Goal: Information Seeking & Learning: Learn about a topic

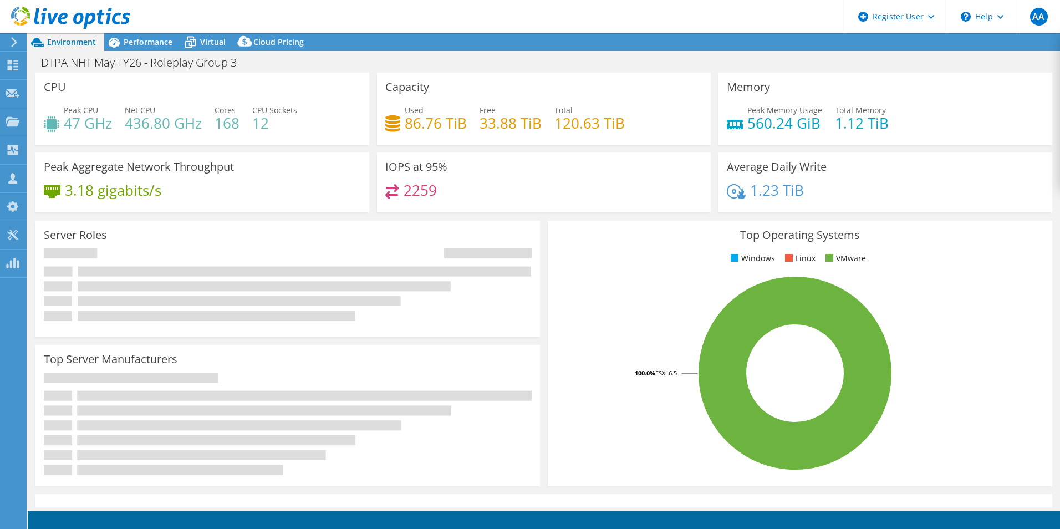
select select "USD"
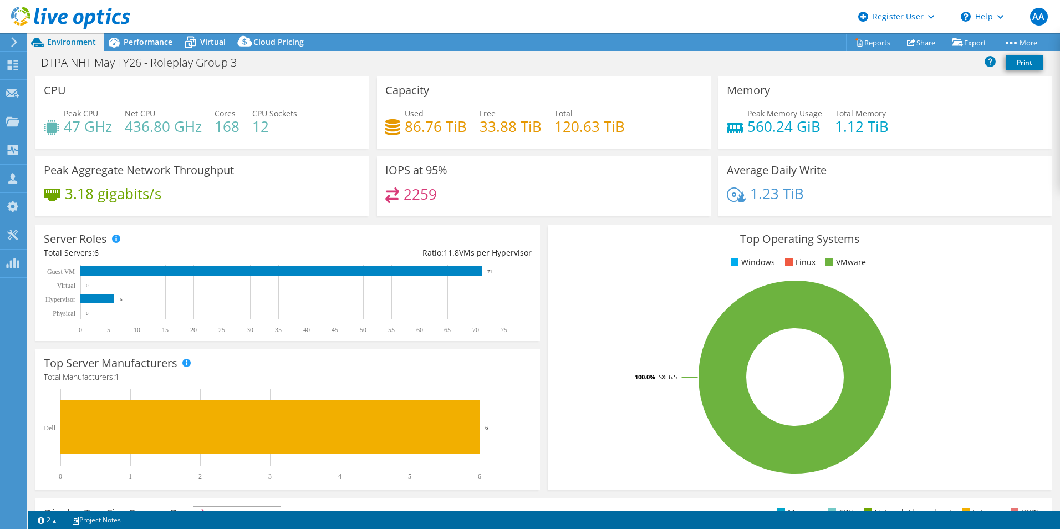
click at [253, 125] on h4 "12" at bounding box center [274, 126] width 45 height 12
drag, startPoint x: 253, startPoint y: 125, endPoint x: 361, endPoint y: 169, distance: 116.6
click at [361, 169] on div "Peak Aggregate Network Throughput 3.18 gigabits/s" at bounding box center [202, 186] width 334 height 60
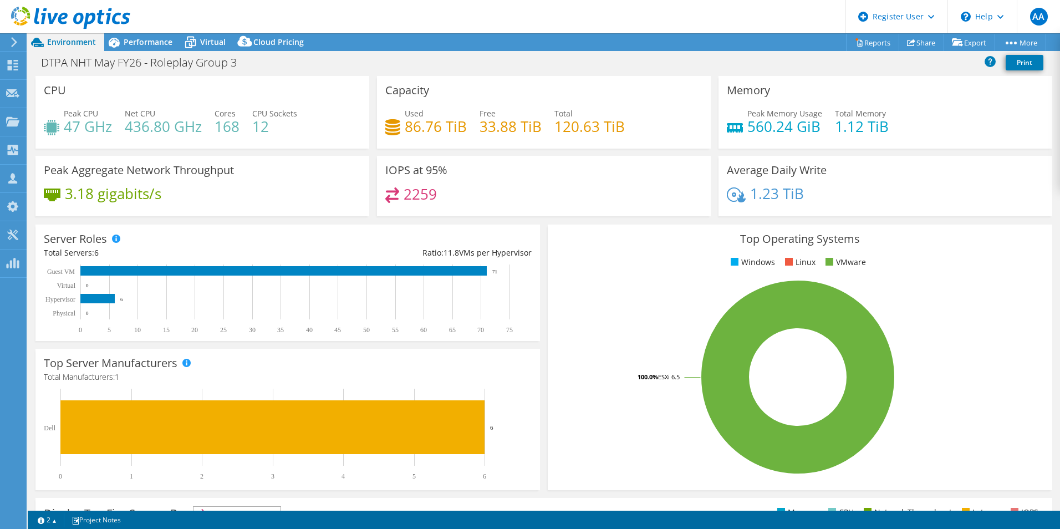
click at [410, 192] on h4 "2259" at bounding box center [420, 194] width 33 height 12
drag, startPoint x: 410, startPoint y: 192, endPoint x: 387, endPoint y: 167, distance: 33.7
click at [387, 167] on h3 "IOPS at 95%" at bounding box center [416, 170] width 62 height 12
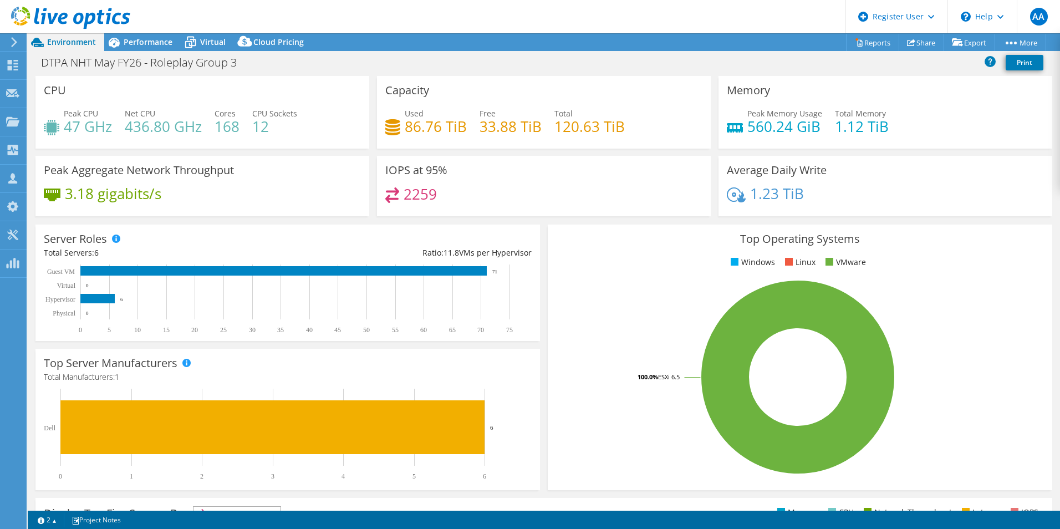
drag, startPoint x: 387, startPoint y: 167, endPoint x: 476, endPoint y: 216, distance: 100.7
click at [476, 216] on div "IOPS at 95% 2259" at bounding box center [543, 190] width 341 height 68
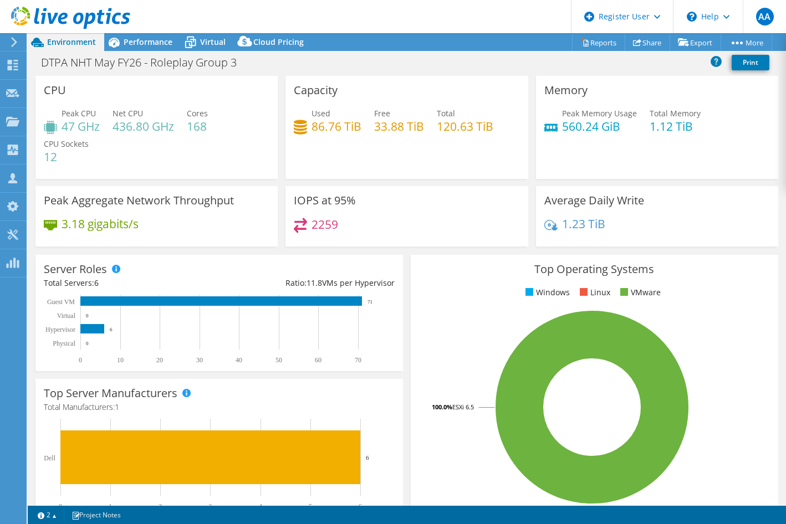
click at [193, 137] on div "Peak CPU 47 GHz Net CPU 436.80 GHz Cores 168 CPU Sockets 12" at bounding box center [157, 141] width 226 height 67
click at [133, 43] on span "Performance" at bounding box center [148, 42] width 49 height 11
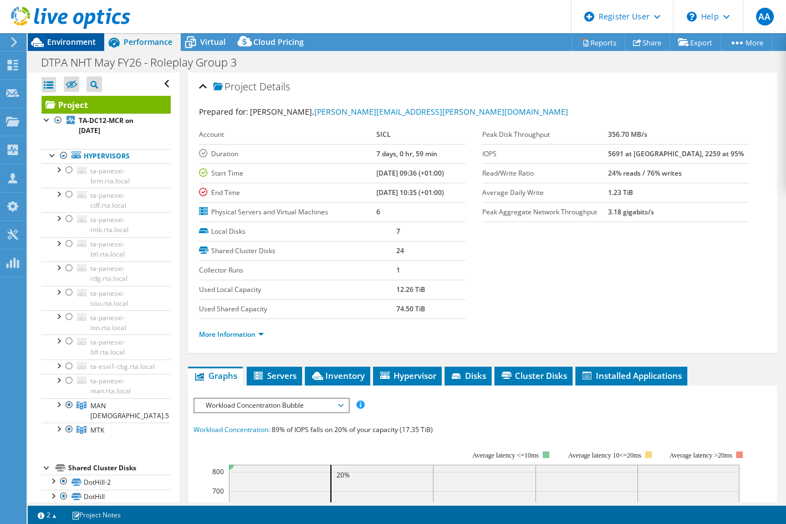
click at [61, 38] on span "Environment" at bounding box center [71, 42] width 49 height 11
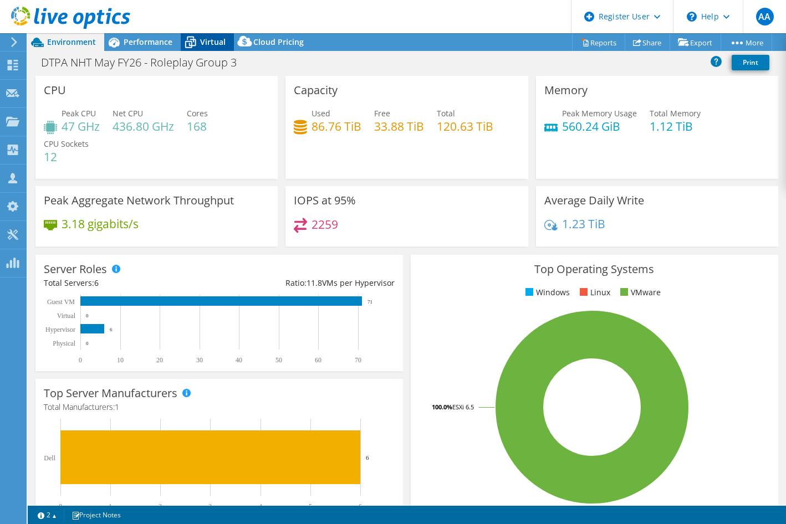
click at [205, 47] on span "Virtual" at bounding box center [212, 42] width 25 height 11
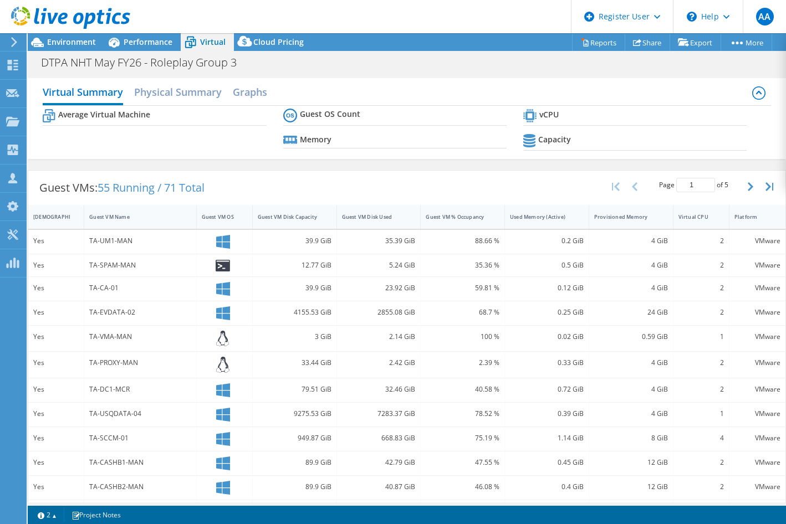
click at [81, 32] on div at bounding box center [65, 18] width 130 height 37
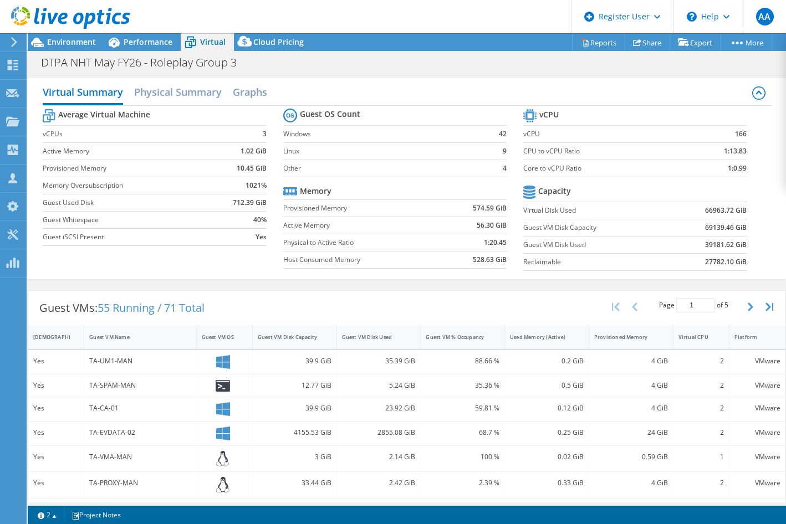
click at [75, 35] on div at bounding box center [65, 18] width 130 height 37
click at [75, 39] on span "Environment" at bounding box center [71, 42] width 49 height 11
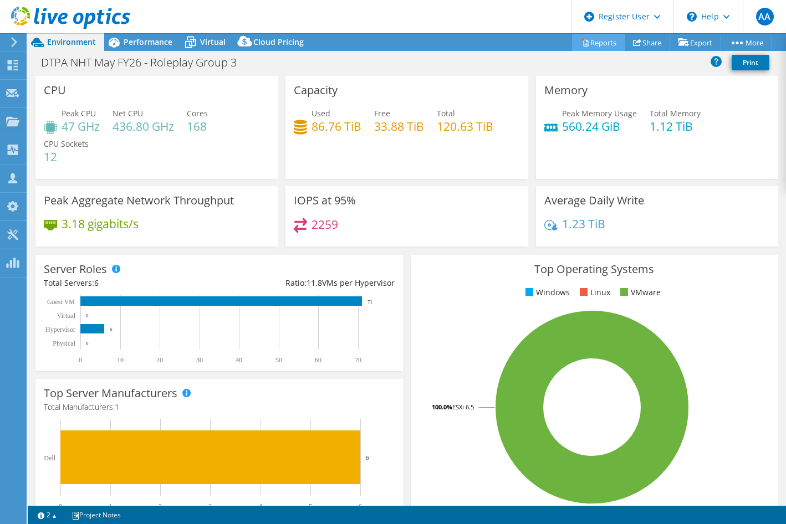
click at [593, 43] on link "Reports" at bounding box center [598, 42] width 53 height 17
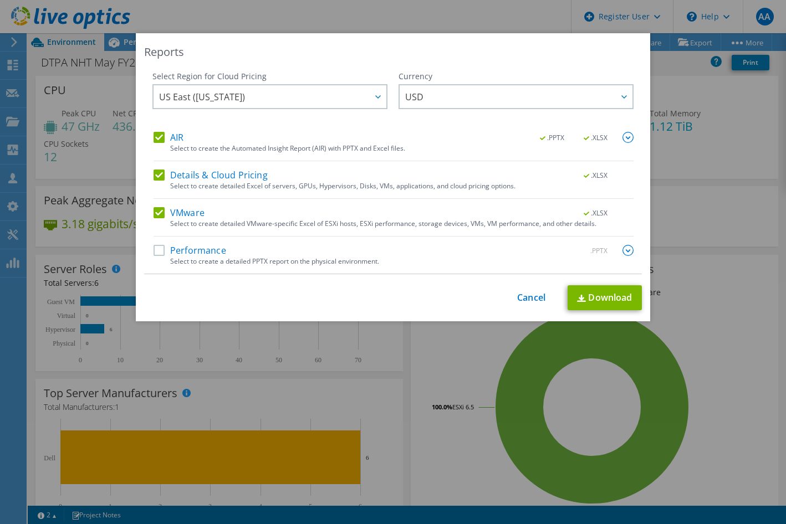
click at [154, 174] on label "Details & Cloud Pricing" at bounding box center [211, 175] width 114 height 11
click at [0, 0] on input "Details & Cloud Pricing" at bounding box center [0, 0] width 0 height 0
click at [152, 131] on div "Select Region for Cloud Pricing Asia Pacific (Hong Kong) Asia Pacific (Mumbai) …" at bounding box center [269, 101] width 235 height 61
click at [155, 137] on label "AIR" at bounding box center [169, 137] width 30 height 11
click at [0, 0] on input "AIR" at bounding box center [0, 0] width 0 height 0
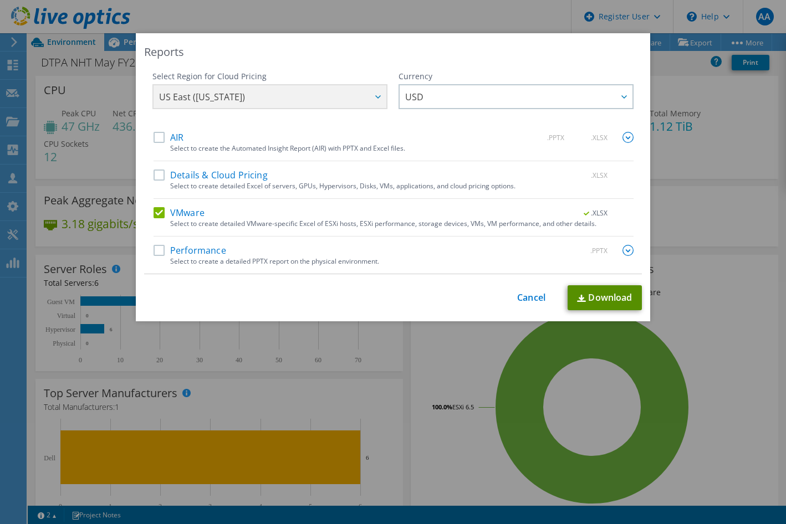
click at [593, 295] on link "Download" at bounding box center [605, 297] width 74 height 25
drag, startPoint x: 521, startPoint y: 307, endPoint x: 522, endPoint y: 300, distance: 6.1
click at [522, 300] on div "This process may take a while, please wait... Cancel Download" at bounding box center [393, 297] width 498 height 25
click at [522, 300] on link "Cancel" at bounding box center [531, 298] width 28 height 11
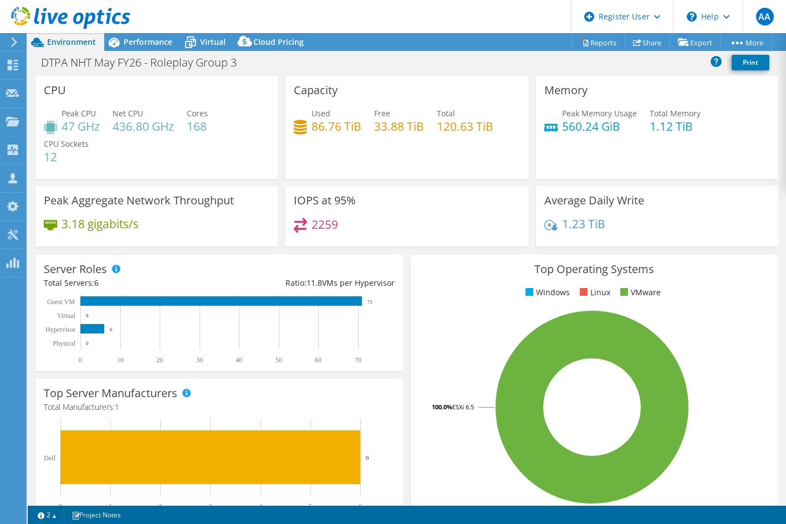
click at [68, 126] on h4 "47 GHz" at bounding box center [81, 126] width 38 height 12
copy div "47 GHz"
click at [137, 49] on div "Performance" at bounding box center [142, 42] width 76 height 18
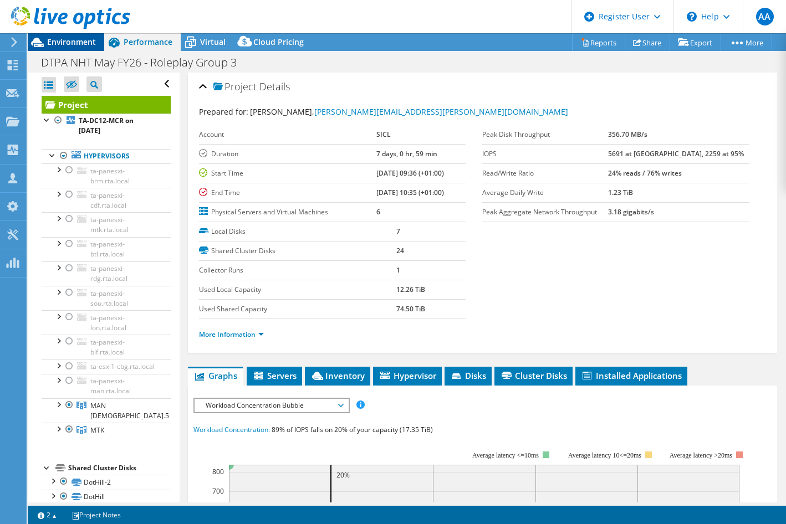
click at [62, 38] on span "Environment" at bounding box center [71, 42] width 49 height 11
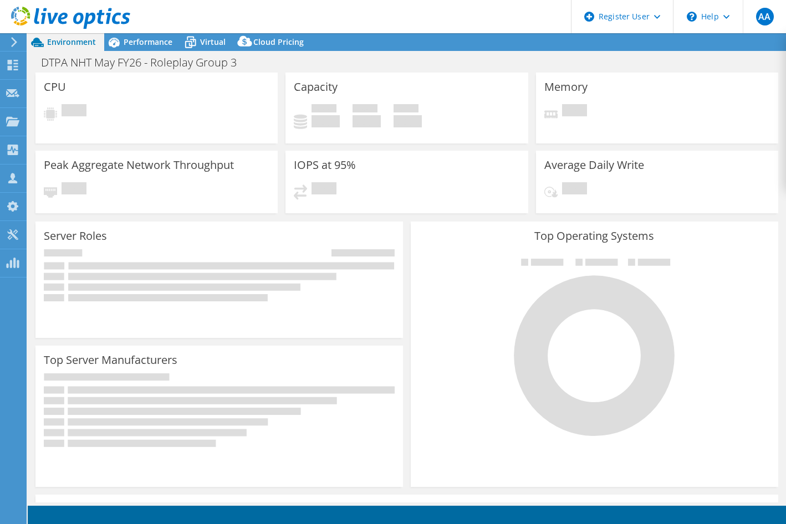
select select "USD"
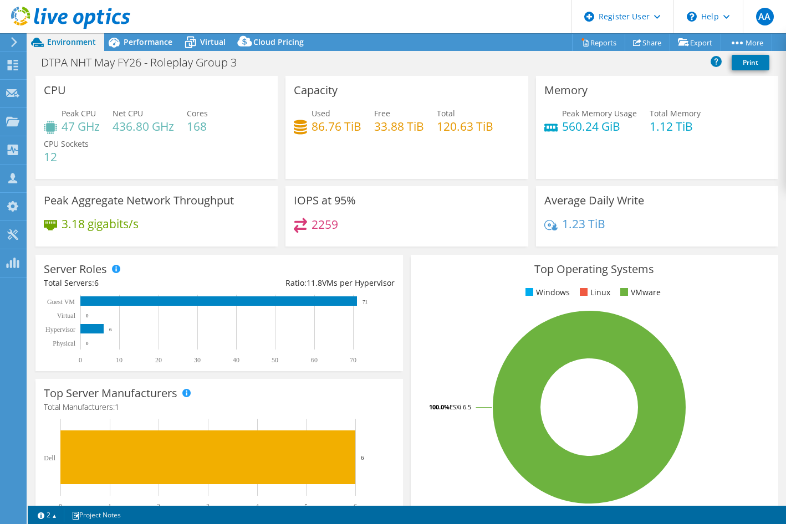
click at [380, 136] on div "Used 86.76 TiB Free 33.88 TiB Total 120.63 TiB" at bounding box center [407, 126] width 226 height 36
click at [125, 42] on span "Performance" at bounding box center [148, 42] width 49 height 11
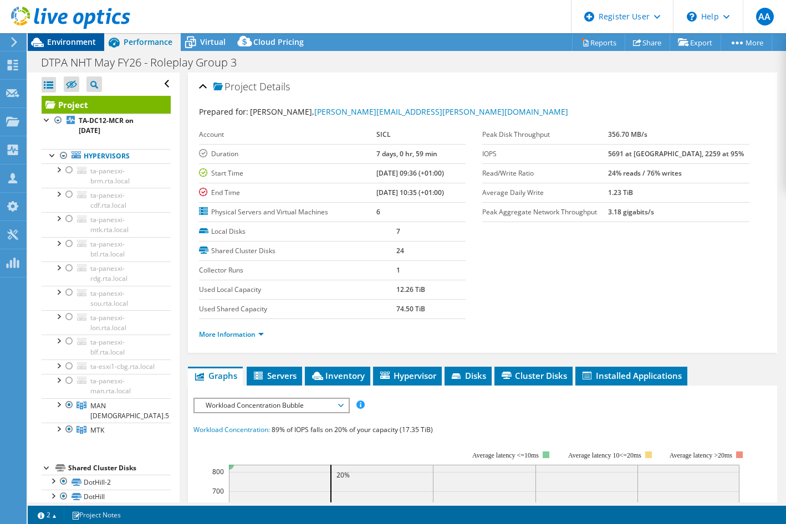
click at [70, 46] on span "Environment" at bounding box center [71, 42] width 49 height 11
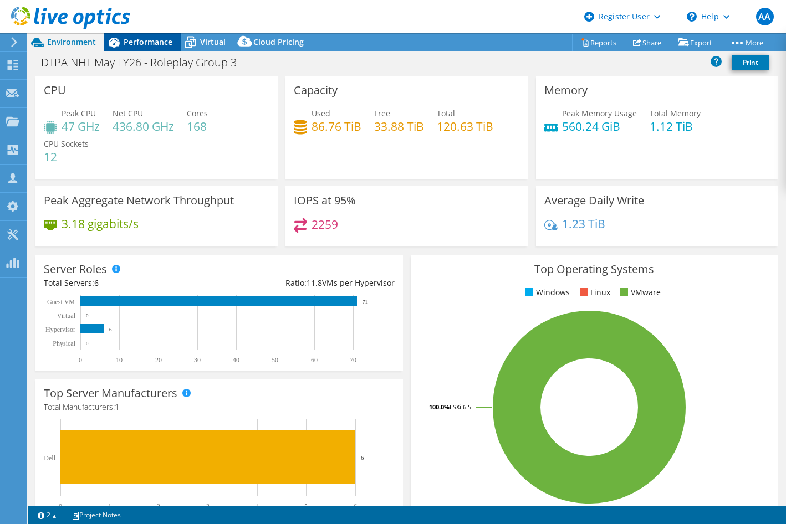
click at [155, 38] on span "Performance" at bounding box center [148, 42] width 49 height 11
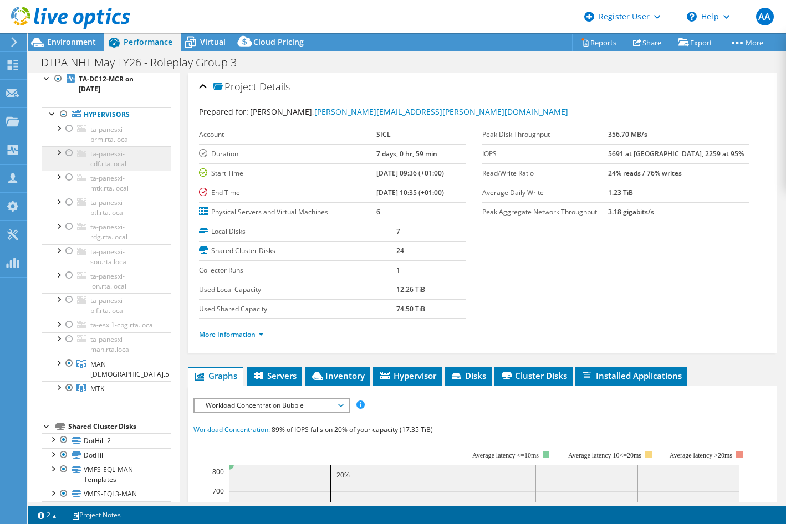
scroll to position [42, 0]
click at [73, 44] on span "Environment" at bounding box center [71, 42] width 49 height 11
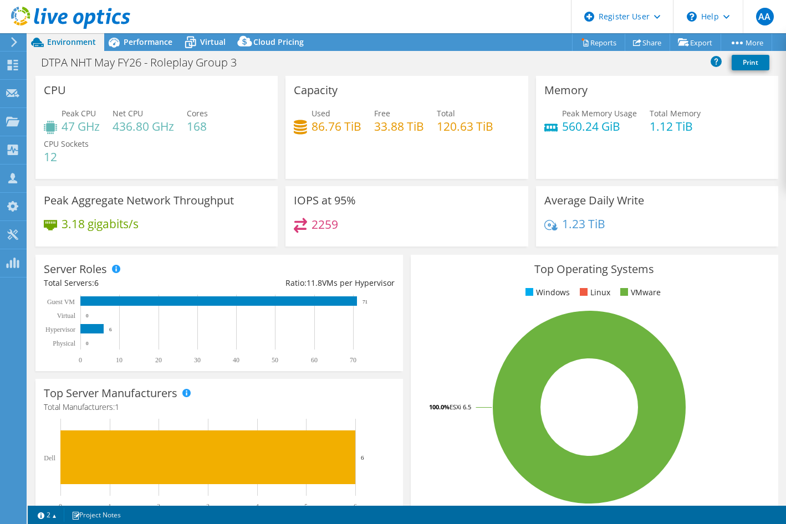
click at [64, 129] on h4 "47 GHz" at bounding box center [81, 126] width 38 height 12
drag, startPoint x: 64, startPoint y: 129, endPoint x: 72, endPoint y: 129, distance: 7.8
click at [72, 129] on h4 "47 GHz" at bounding box center [81, 126] width 38 height 12
drag, startPoint x: 61, startPoint y: 127, endPoint x: 99, endPoint y: 130, distance: 37.8
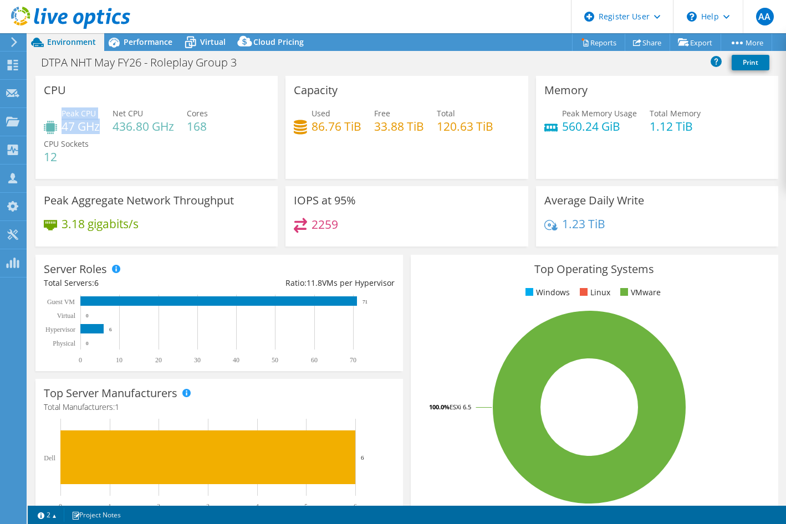
click at [99, 130] on div "Peak CPU 47 GHz" at bounding box center [72, 120] width 56 height 25
copy div "Peak CPU 47 GHz"
click at [131, 129] on h4 "436.80 GHz" at bounding box center [144, 126] width 62 height 12
drag, startPoint x: 131, startPoint y: 129, endPoint x: 91, endPoint y: 130, distance: 39.4
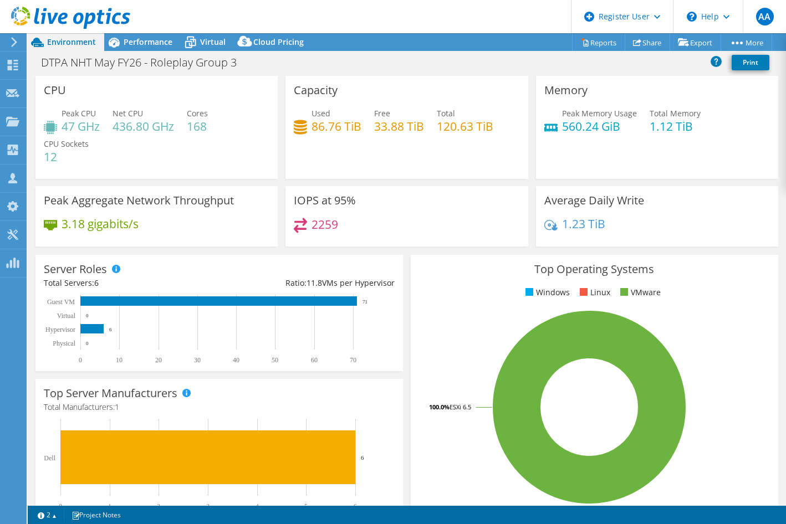
click at [91, 130] on h4 "47 GHz" at bounding box center [81, 126] width 38 height 12
click at [131, 43] on span "Performance" at bounding box center [148, 42] width 49 height 11
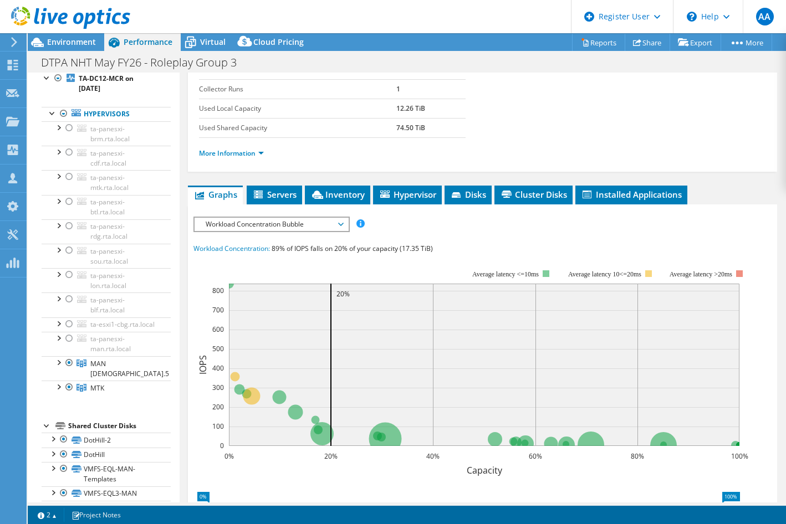
scroll to position [282, 0]
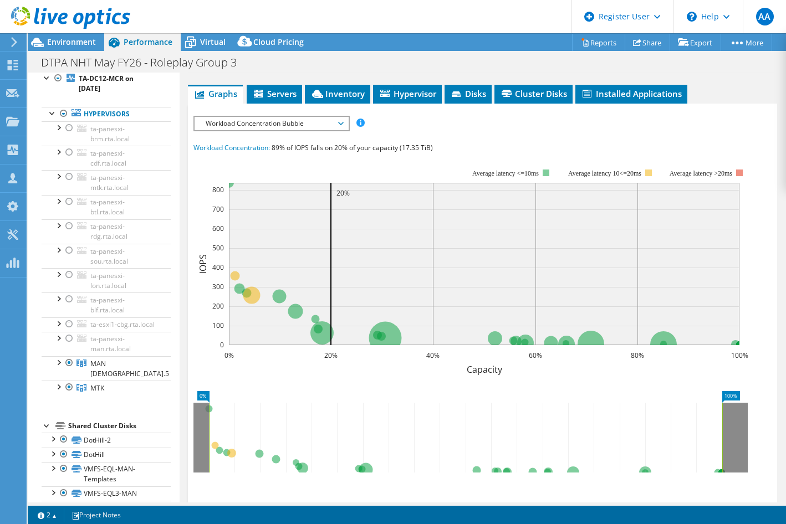
click at [283, 119] on span "Workload Concentration Bubble" at bounding box center [271, 123] width 142 height 13
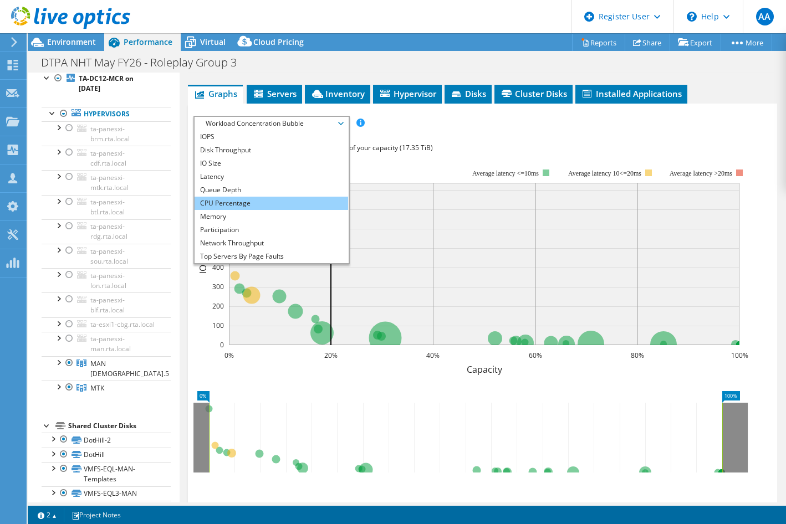
click at [228, 203] on li "CPU Percentage" at bounding box center [272, 203] width 154 height 13
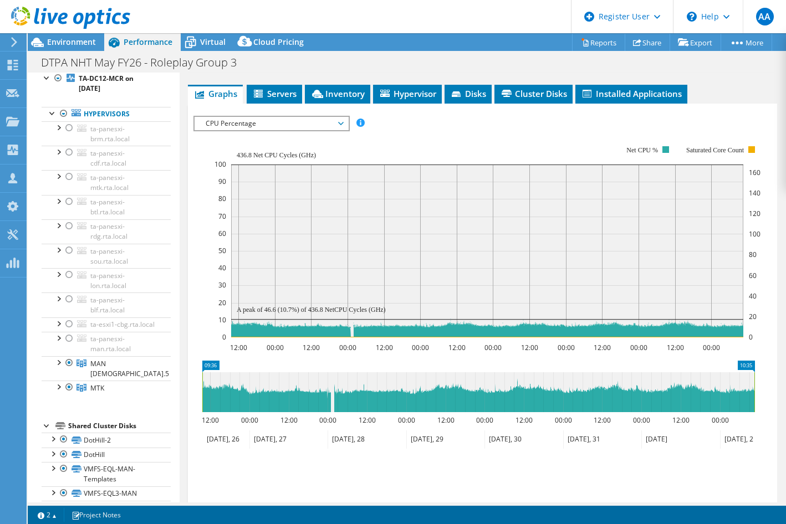
click at [63, 34] on div at bounding box center [65, 18] width 130 height 37
click at [67, 44] on span "Environment" at bounding box center [71, 42] width 49 height 11
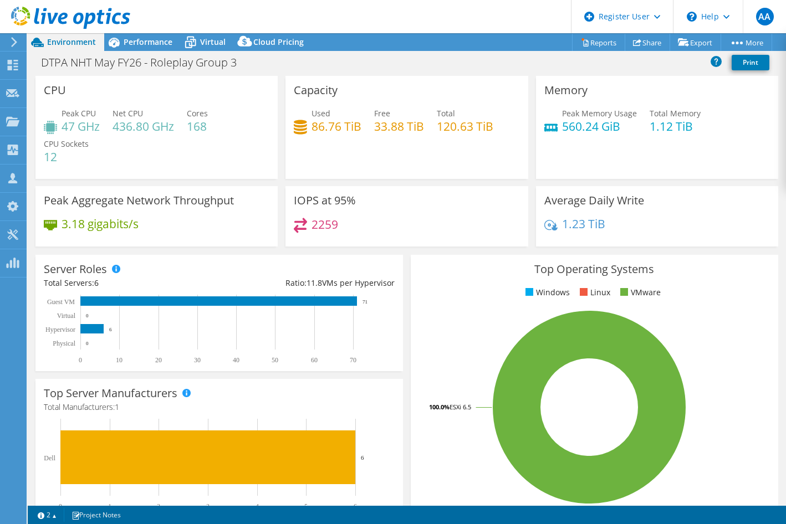
click at [48, 157] on h4 "12" at bounding box center [66, 157] width 45 height 12
drag, startPoint x: 48, startPoint y: 157, endPoint x: 140, endPoint y: 44, distance: 145.4
click at [140, 44] on span "Performance" at bounding box center [148, 42] width 49 height 11
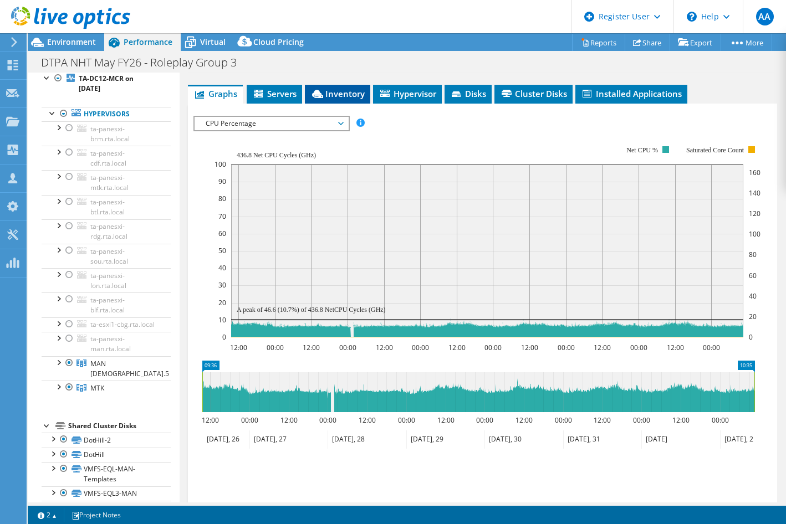
click at [335, 97] on span "Inventory" at bounding box center [337, 93] width 54 height 11
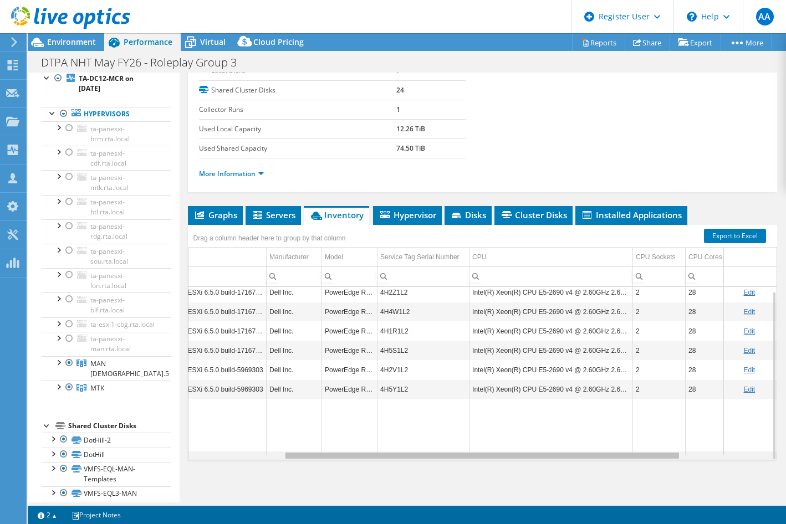
scroll to position [0, 0]
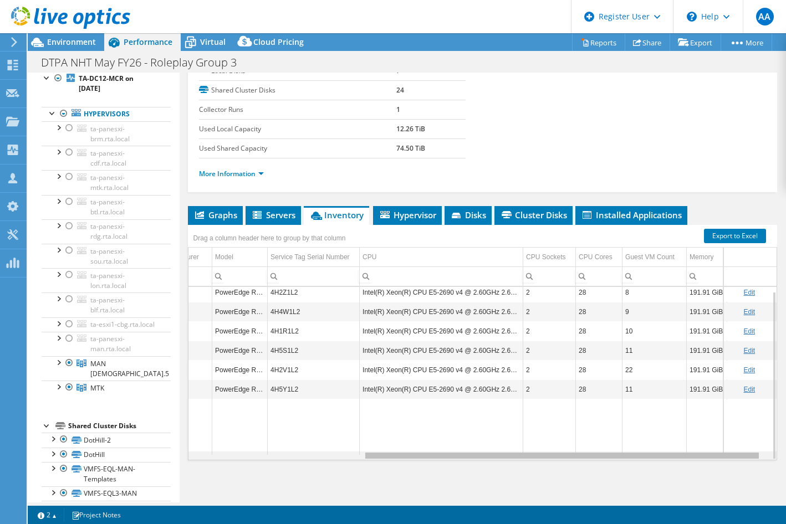
drag, startPoint x: 500, startPoint y: 457, endPoint x: 685, endPoint y: 453, distance: 184.6
click at [685, 453] on body "AA Dell User Aboumalik Anas [EMAIL_ADDRESS][DOMAIN_NAME] Dell My Profile Log Ou…" at bounding box center [393, 262] width 786 height 524
click at [678, 452] on div "Data grid" at bounding box center [562, 456] width 396 height 8
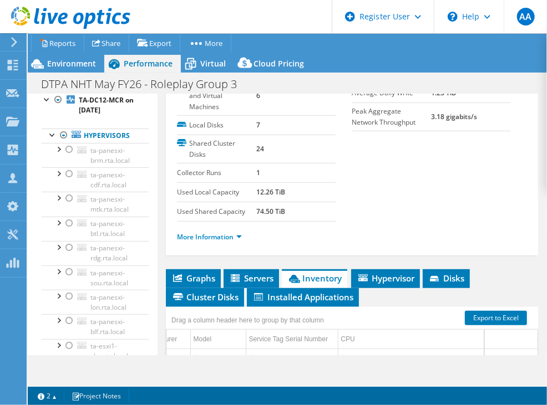
scroll to position [4, 257]
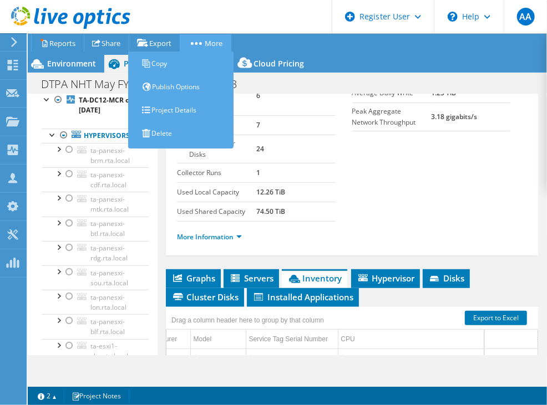
drag, startPoint x: 234, startPoint y: 6, endPoint x: 215, endPoint y: 36, distance: 35.4
click at [215, 36] on div "AA Dell User Aboumalik Anas [EMAIL_ADDRESS][DOMAIN_NAME] Dell My Profile Log Ou…" at bounding box center [273, 202] width 547 height 405
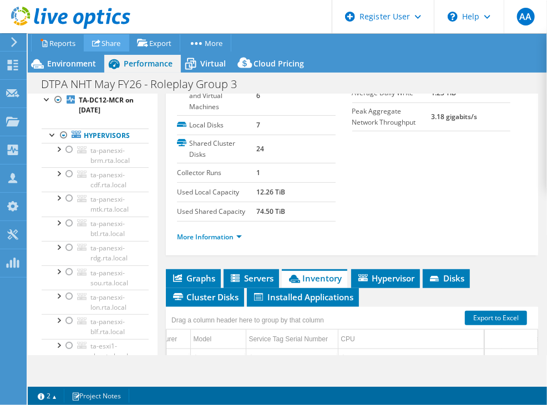
drag, startPoint x: 211, startPoint y: 4, endPoint x: 102, endPoint y: 44, distance: 115.7
click at [102, 44] on div "AA Dell User Aboumalik Anas [EMAIL_ADDRESS][DOMAIN_NAME] Dell My Profile Log Ou…" at bounding box center [273, 202] width 547 height 405
click at [157, 0] on header "AA Dell User Aboumalik Anas [EMAIL_ADDRESS][DOMAIN_NAME] Dell My Profile Log Ou…" at bounding box center [273, 16] width 547 height 33
click at [160, 5] on header "AA Dell User Aboumalik Anas [EMAIL_ADDRESS][DOMAIN_NAME] Dell My Profile Log Ou…" at bounding box center [273, 16] width 547 height 33
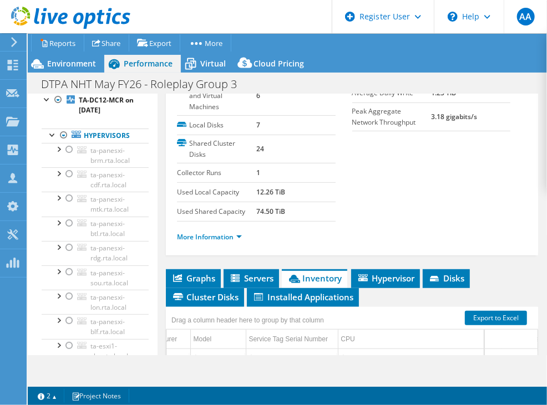
click at [160, 5] on header "AA Dell User Aboumalik Anas [EMAIL_ADDRESS][DOMAIN_NAME] Dell My Profile Log Ou…" at bounding box center [273, 16] width 547 height 33
drag, startPoint x: 181, startPoint y: 3, endPoint x: 299, endPoint y: 126, distance: 170.9
click at [299, 126] on div "AA Dell User Aboumalik Anas [EMAIL_ADDRESS][DOMAIN_NAME] Dell My Profile Log Ou…" at bounding box center [273, 202] width 547 height 405
drag, startPoint x: 239, startPoint y: 401, endPoint x: 238, endPoint y: 336, distance: 64.9
click at [238, 336] on div "This project has been archived. No changes can be made, and graphs and summary …" at bounding box center [287, 219] width 519 height 372
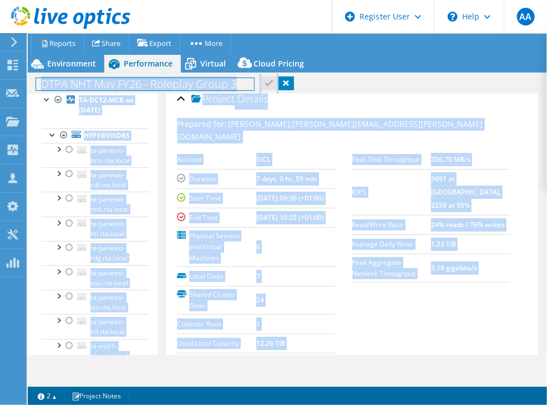
scroll to position [0, 0]
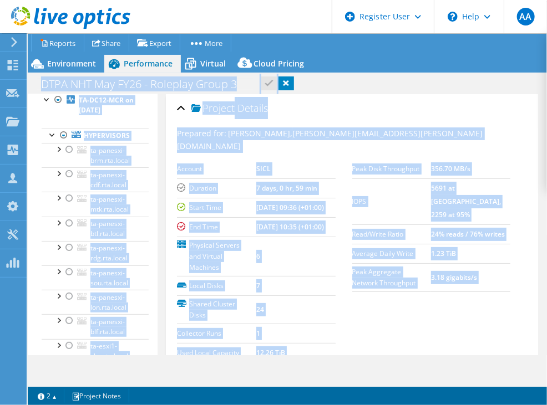
click at [65, 16] on use at bounding box center [70, 18] width 119 height 22
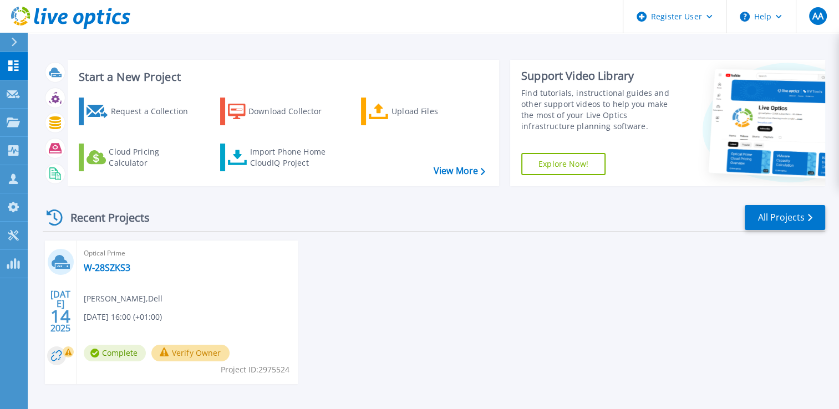
drag, startPoint x: 0, startPoint y: 4, endPoint x: 350, endPoint y: 1, distance: 349.8
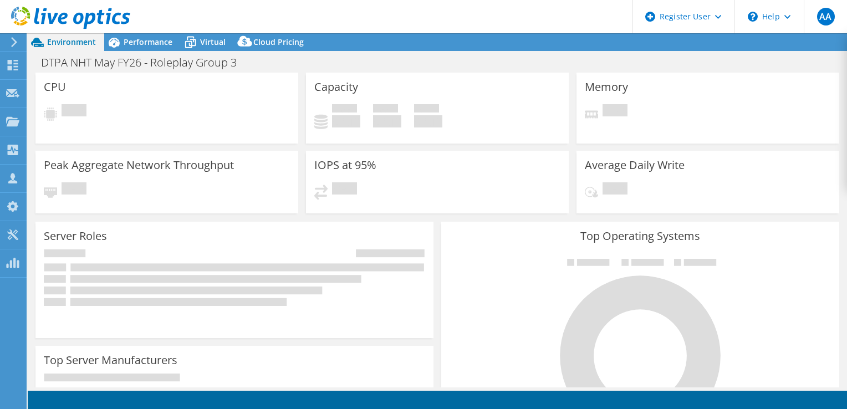
select select "USD"
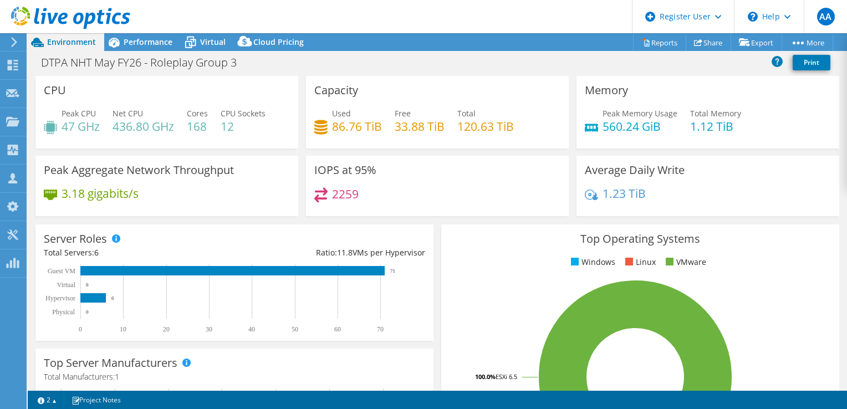
click at [347, 258] on div "Server Roles Physical Servers represent bare metal servers that were targets of…" at bounding box center [234, 282] width 398 height 116
click at [502, 78] on div "Capacity Used 86.76 TiB Free 33.88 TiB Total 120.63 TiB" at bounding box center [437, 112] width 263 height 73
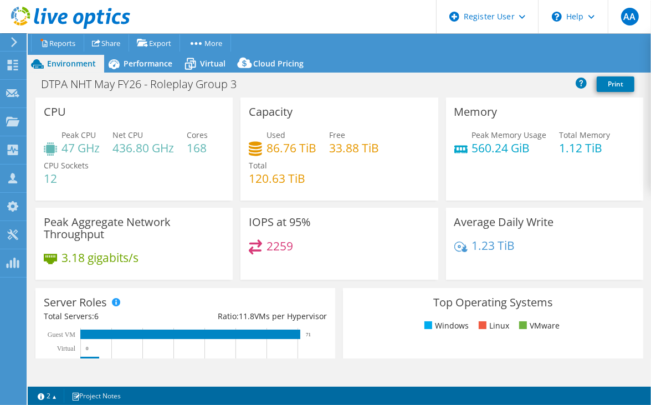
click at [65, 142] on h4 "47 GHz" at bounding box center [81, 148] width 38 height 12
click at [137, 58] on span "Performance" at bounding box center [148, 63] width 49 height 11
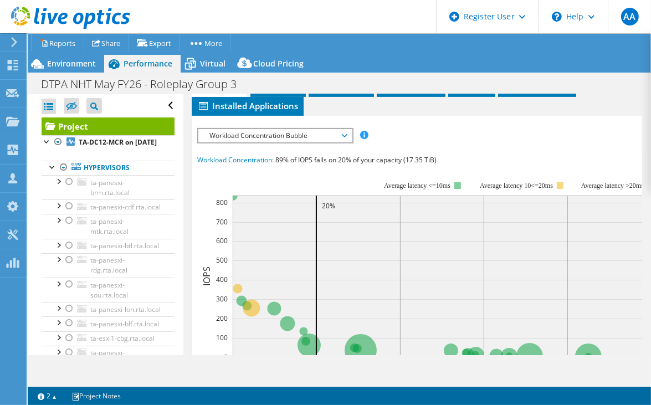
scroll to position [324, 0]
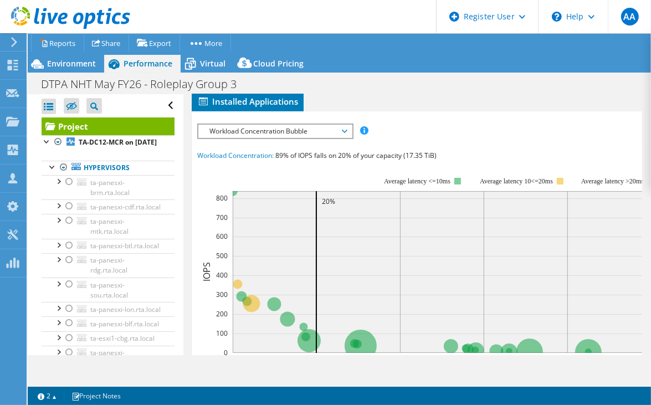
click at [270, 125] on span "Workload Concentration Bubble" at bounding box center [275, 131] width 142 height 13
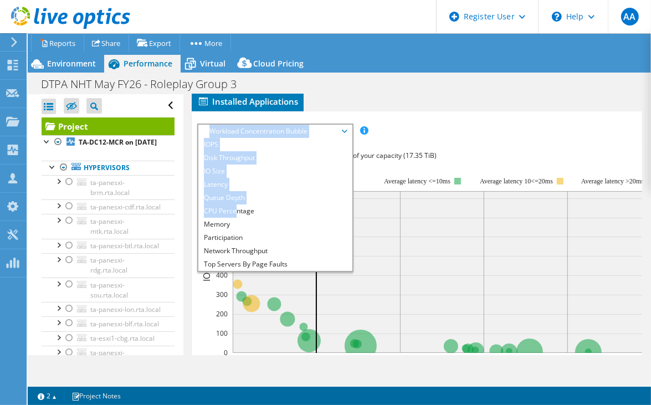
drag, startPoint x: 237, startPoint y: 185, endPoint x: 277, endPoint y: 87, distance: 106.1
click at [277, 111] on div "IOPS Disk Throughput IO Size Latency Queue Depth CPU Percentage Memory Page Fau…" at bounding box center [417, 322] width 440 height 422
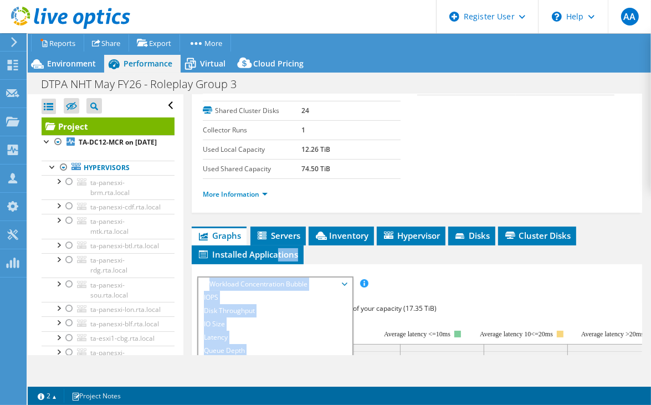
scroll to position [160, 0]
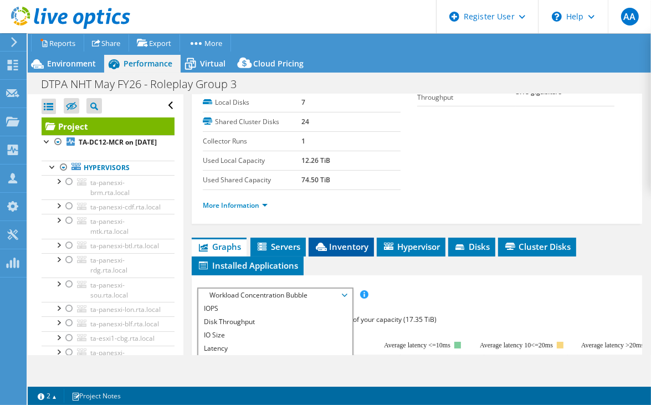
click at [330, 241] on span "Inventory" at bounding box center [341, 246] width 54 height 11
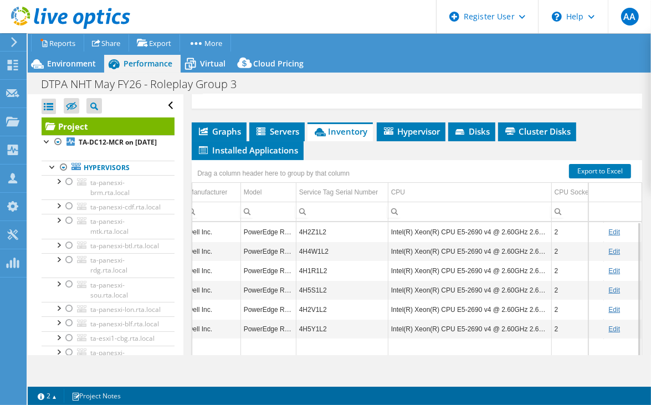
scroll to position [0, 252]
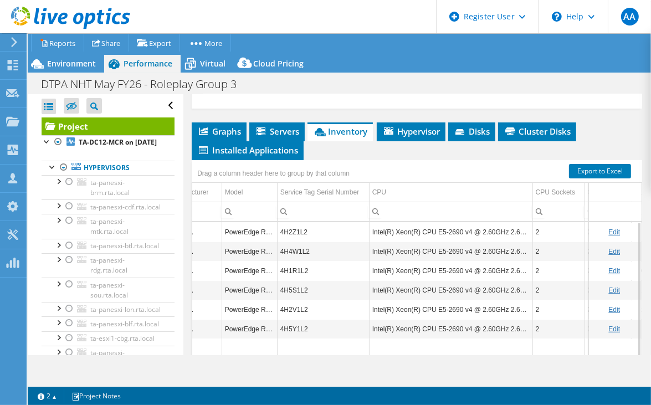
drag, startPoint x: 383, startPoint y: 366, endPoint x: 518, endPoint y: 354, distance: 135.8
click at [518, 354] on body "AA Dell User Aboumalik Anas [EMAIL_ADDRESS][DOMAIN_NAME] Dell My Profile Log Ou…" at bounding box center [325, 202] width 651 height 405
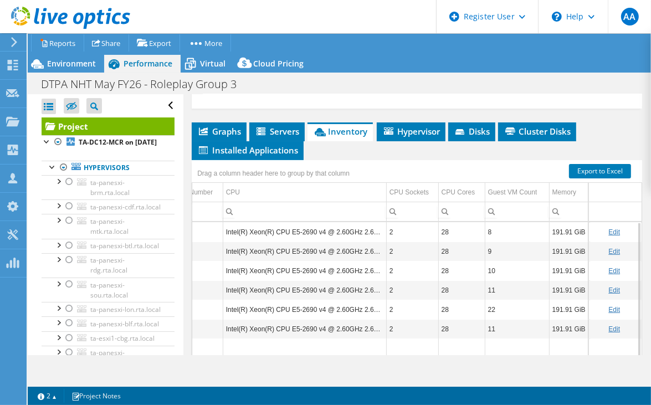
scroll to position [0, 407]
drag, startPoint x: 381, startPoint y: 369, endPoint x: 473, endPoint y: 354, distance: 93.7
click at [473, 354] on body "AA Dell User Aboumalik Anas [EMAIL_ADDRESS][DOMAIN_NAME] Dell My Profile Log Ou…" at bounding box center [325, 202] width 651 height 405
click at [75, 58] on span "Environment" at bounding box center [71, 63] width 49 height 11
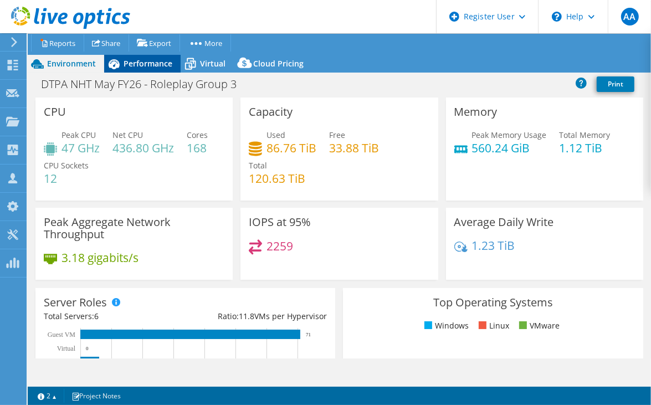
click at [146, 58] on span "Performance" at bounding box center [148, 63] width 49 height 11
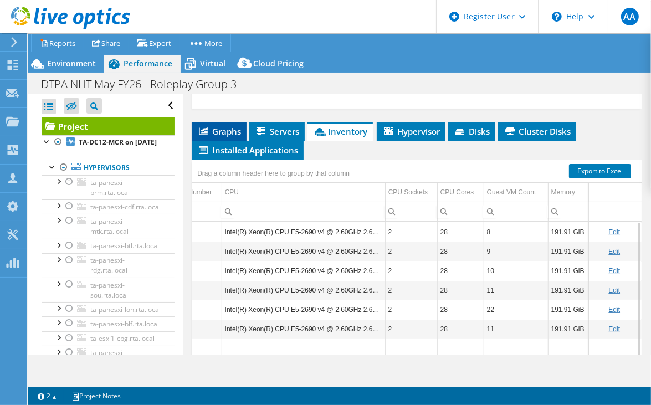
click at [232, 126] on span "Graphs" at bounding box center [219, 131] width 44 height 11
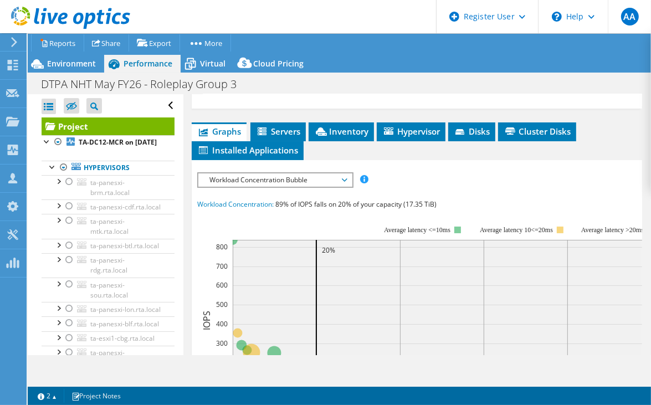
click at [251, 173] on span "Workload Concentration Bubble" at bounding box center [275, 179] width 142 height 13
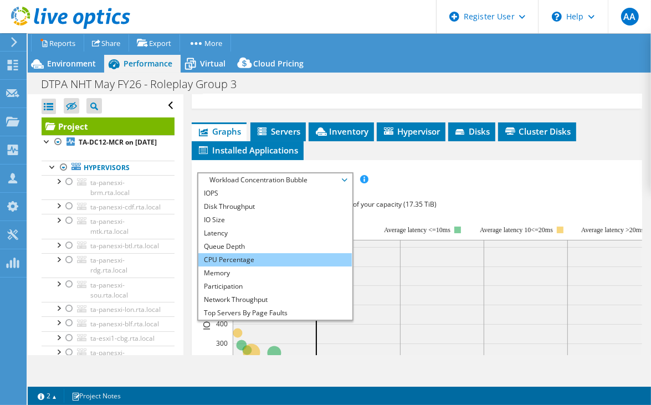
click at [240, 253] on li "CPU Percentage" at bounding box center [275, 259] width 154 height 13
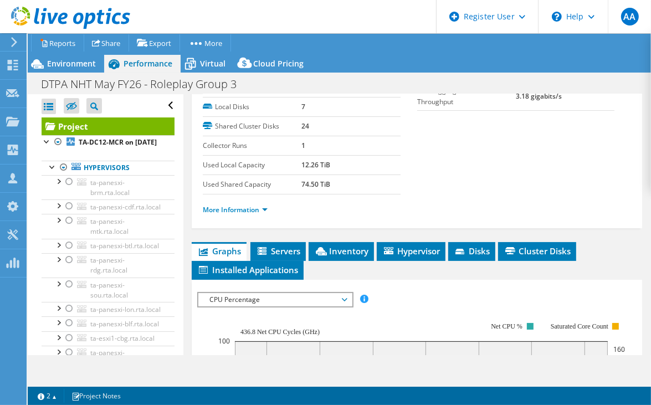
scroll to position [154, 0]
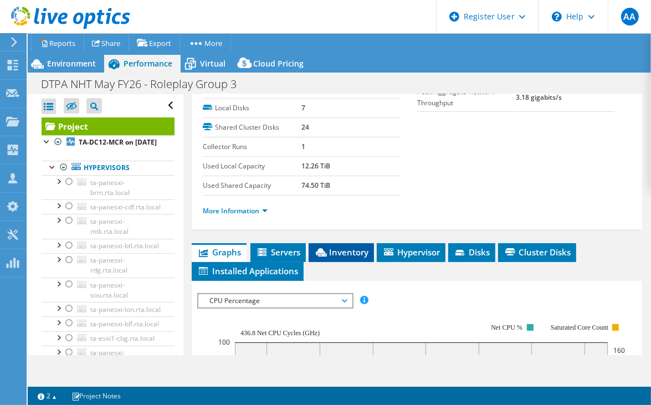
click at [326, 248] on icon at bounding box center [321, 252] width 11 height 8
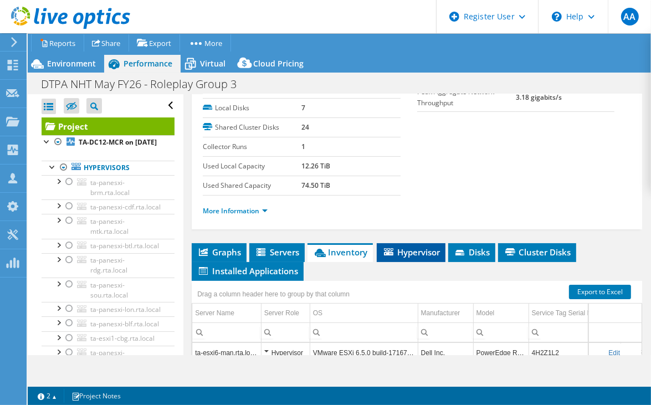
click at [403, 247] on span "Hypervisor" at bounding box center [411, 252] width 58 height 11
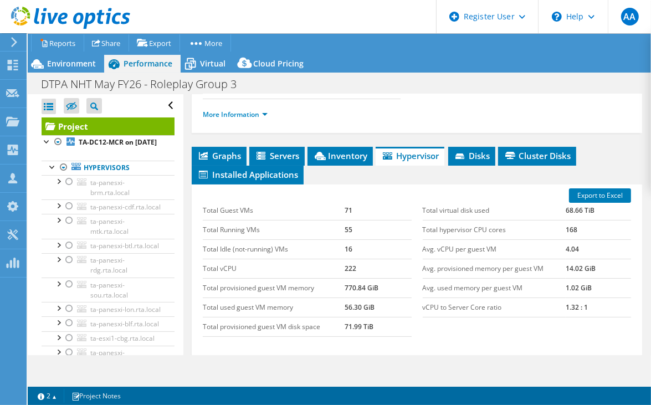
scroll to position [251, 0]
drag, startPoint x: 450, startPoint y: 288, endPoint x: 584, endPoint y: 288, distance: 133.6
click at [584, 298] on tr "vCPU to Server Core ratio 1.32 : 1" at bounding box center [527, 307] width 208 height 19
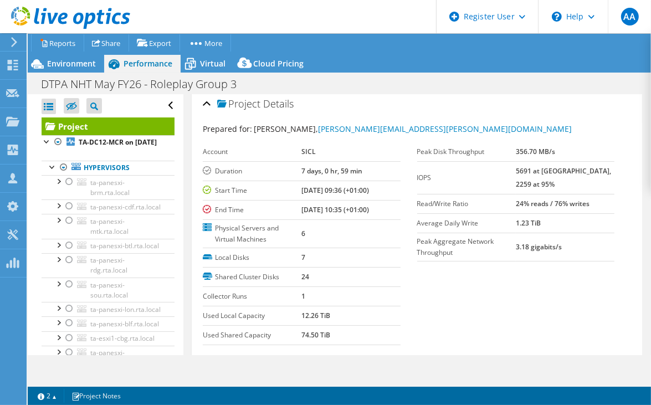
scroll to position [0, 0]
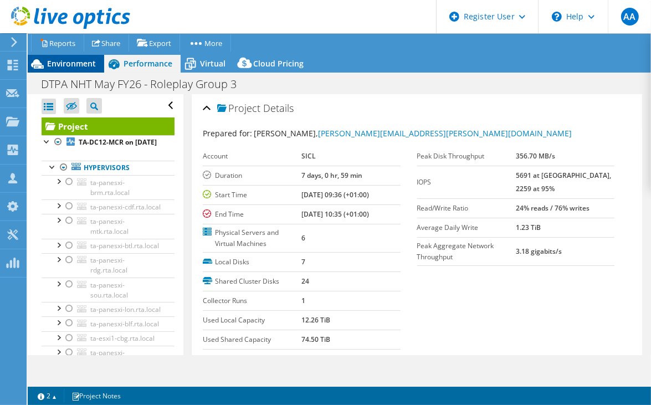
click at [62, 55] on div "Environment" at bounding box center [66, 64] width 76 height 18
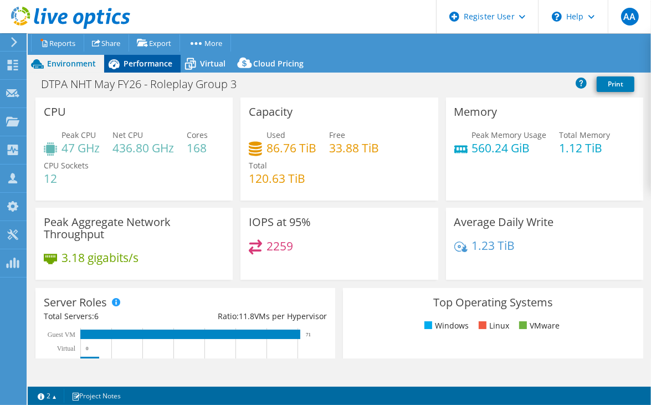
click at [140, 58] on span "Performance" at bounding box center [148, 63] width 49 height 11
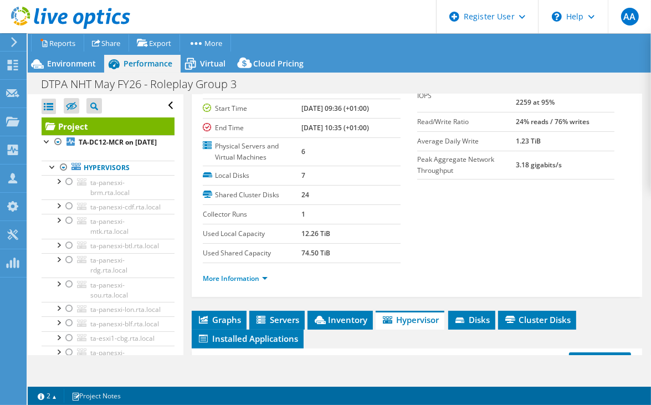
scroll to position [89, 0]
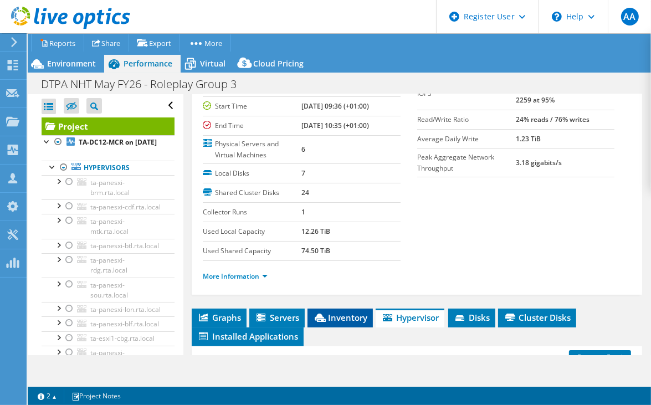
click at [349, 312] on span "Inventory" at bounding box center [340, 317] width 54 height 11
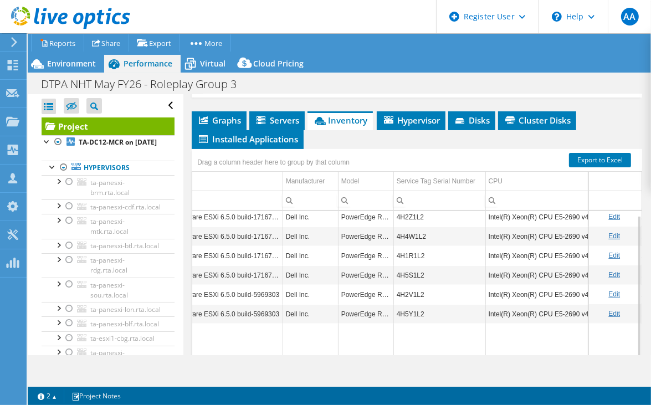
scroll to position [0, 0]
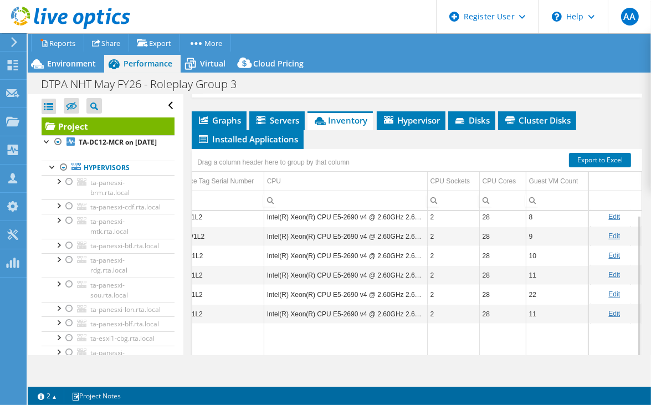
drag, startPoint x: 413, startPoint y: 357, endPoint x: 604, endPoint y: 334, distance: 192.6
click at [604, 334] on body "AA Dell User Aboumalik Anas [EMAIL_ADDRESS][DOMAIN_NAME] Dell My Profile Log Ou…" at bounding box center [325, 202] width 651 height 405
click at [69, 58] on span "Environment" at bounding box center [71, 63] width 49 height 11
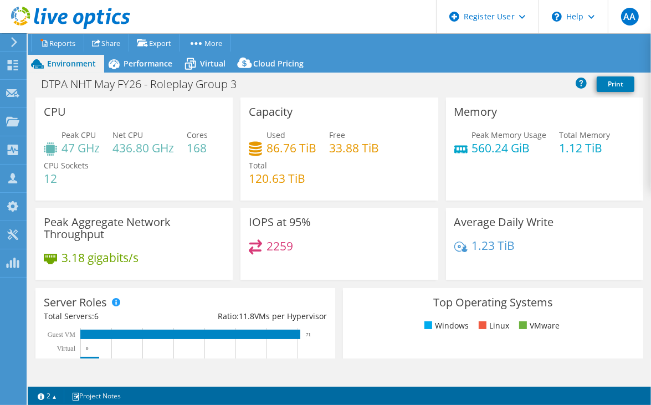
click at [472, 142] on h4 "560.24 GiB" at bounding box center [509, 148] width 75 height 12
drag, startPoint x: 468, startPoint y: 129, endPoint x: 501, endPoint y: 145, distance: 36.9
click at [501, 145] on div "Memory Peak Memory Usage 560.24 GiB Total Memory 1.12 TiB" at bounding box center [544, 149] width 197 height 103
click at [133, 58] on span "Performance" at bounding box center [148, 63] width 49 height 11
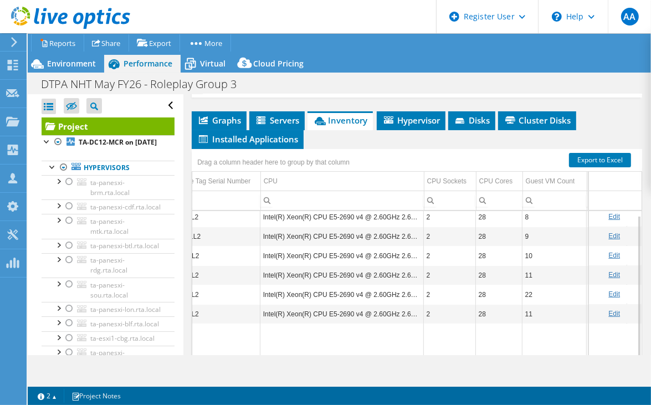
scroll to position [0, 361]
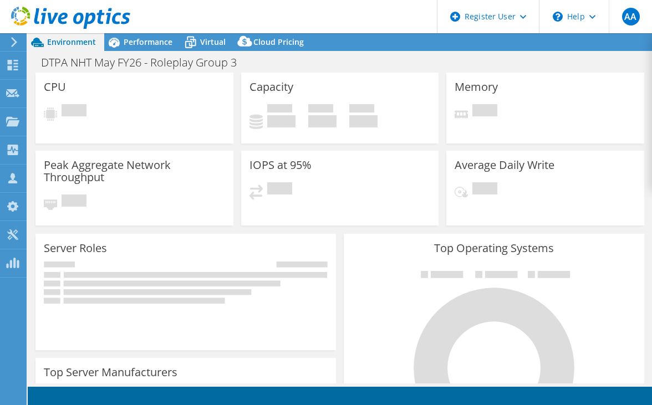
select select "USD"
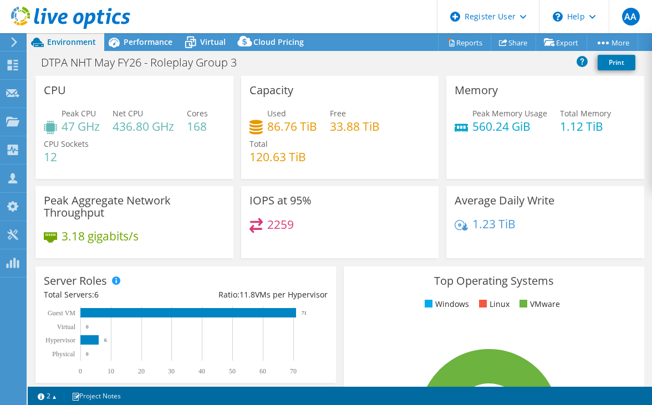
click at [474, 124] on h4 "560.24 GiB" at bounding box center [509, 126] width 75 height 12
click at [146, 44] on span "Performance" at bounding box center [148, 42] width 49 height 11
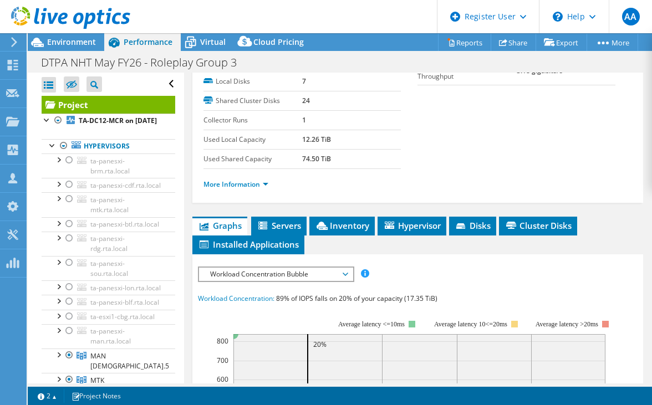
scroll to position [162, 0]
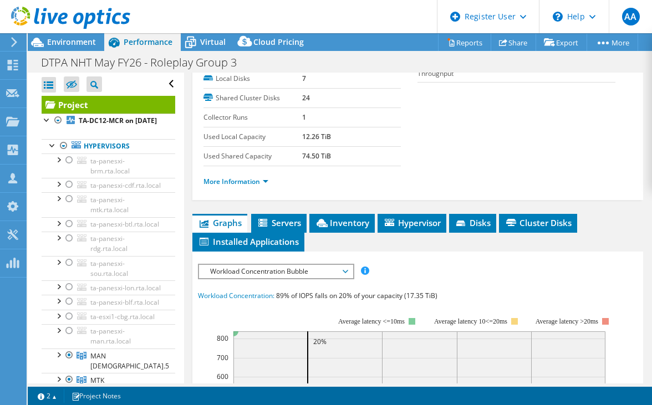
click at [237, 267] on span "Workload Concentration Bubble" at bounding box center [276, 271] width 142 height 13
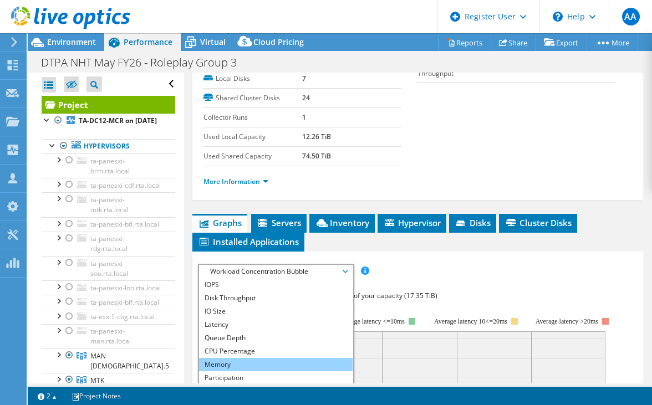
click at [226, 358] on li "Memory" at bounding box center [276, 364] width 154 height 13
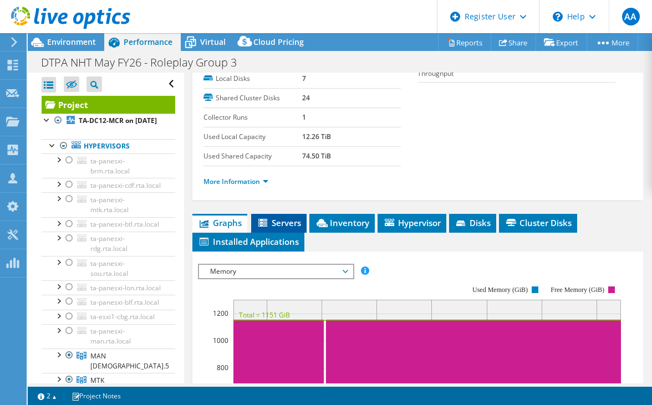
scroll to position [288, 0]
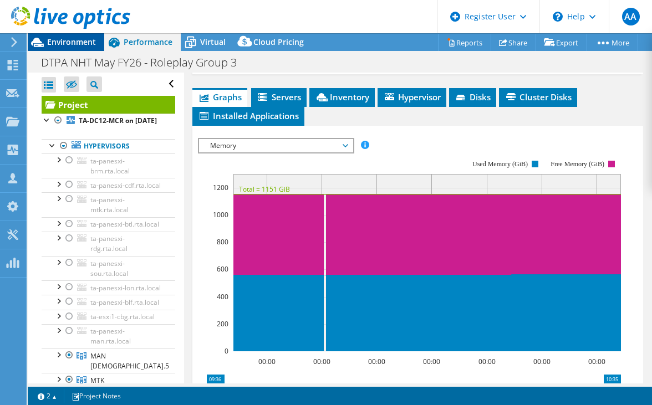
click at [73, 44] on span "Environment" at bounding box center [71, 42] width 49 height 11
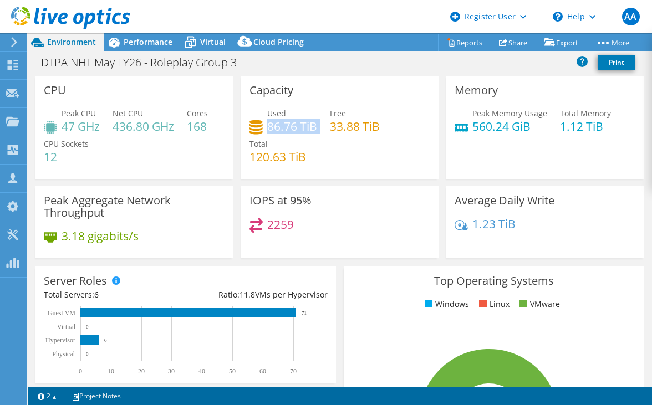
drag, startPoint x: 266, startPoint y: 127, endPoint x: 317, endPoint y: 130, distance: 51.1
click at [317, 130] on div "Used 86.76 TiB Free 33.88 TiB Total 120.63 TiB" at bounding box center [339, 141] width 181 height 67
copy div "86.76 TiB"
drag, startPoint x: 328, startPoint y: 124, endPoint x: 356, endPoint y: 124, distance: 28.3
click at [356, 124] on h4 "33.88 TiB" at bounding box center [355, 126] width 50 height 12
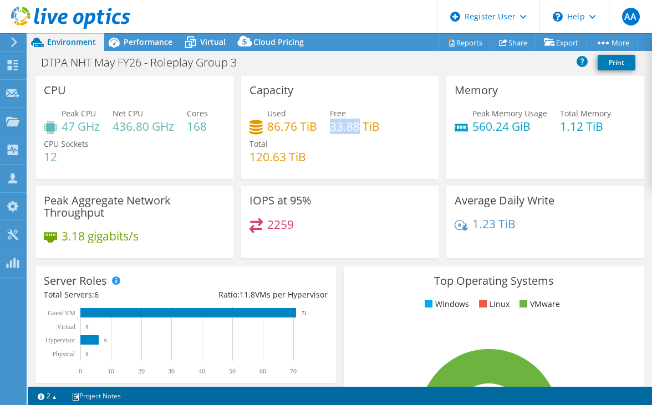
copy h4 "33.88"
click at [137, 50] on div "Performance" at bounding box center [142, 42] width 76 height 18
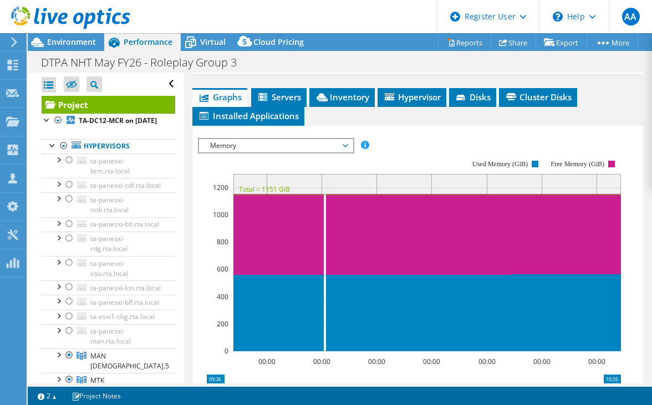
click at [226, 99] on span "Graphs" at bounding box center [220, 96] width 44 height 11
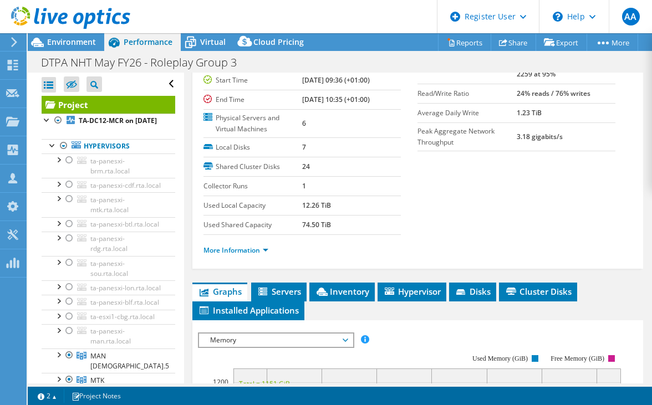
scroll to position [93, 0]
click at [231, 203] on label "Used Local Capacity" at bounding box center [252, 206] width 99 height 11
click at [308, 228] on td "74.50 TiB" at bounding box center [351, 225] width 99 height 19
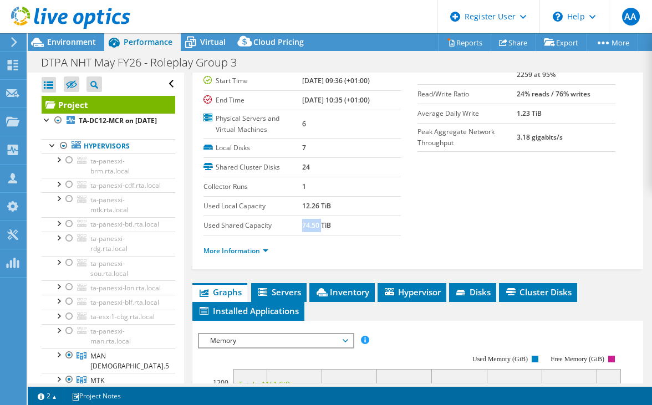
click at [308, 228] on td "74.50 TiB" at bounding box center [351, 225] width 99 height 19
click at [302, 205] on b "12.26 TiB" at bounding box center [316, 205] width 29 height 9
click at [508, 226] on section "Prepared for: Bret Pilson, bret.pilson@sicl.com Account SICL Duration 7 days, 0…" at bounding box center [417, 139] width 429 height 253
click at [64, 43] on span "Environment" at bounding box center [71, 42] width 49 height 11
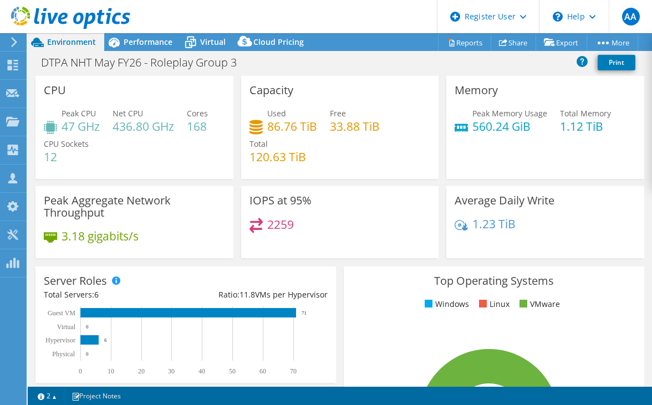
click at [279, 203] on h3 "IOPS at 95%" at bounding box center [280, 201] width 62 height 12
click at [397, 150] on div "Used 86.76 TiB Free 33.88 TiB Total 120.63 TiB" at bounding box center [339, 141] width 181 height 67
click at [131, 44] on span "Performance" at bounding box center [148, 42] width 49 height 11
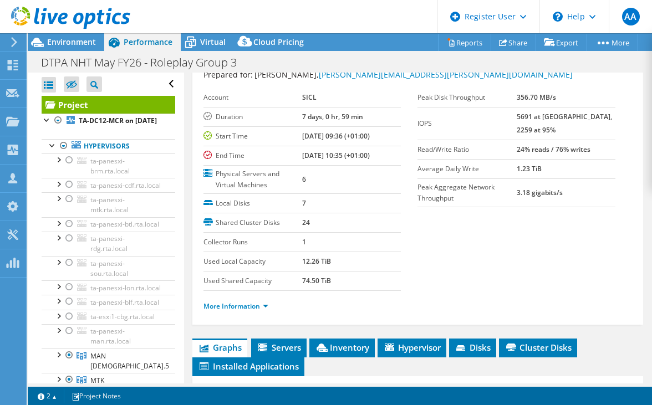
scroll to position [30, 0]
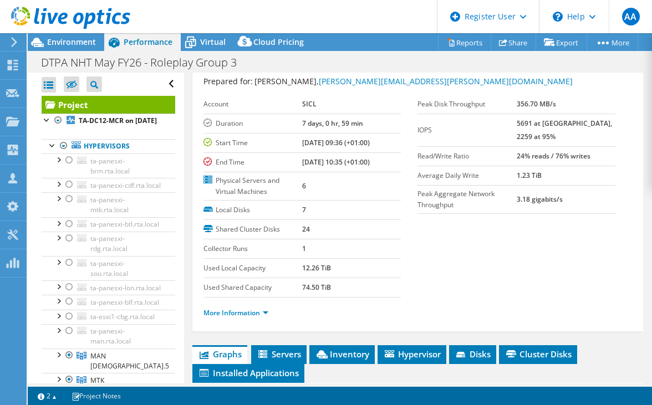
click at [312, 122] on b "7 days, 0 hr, 59 min" at bounding box center [332, 123] width 61 height 9
drag, startPoint x: 312, startPoint y: 122, endPoint x: 305, endPoint y: 122, distance: 6.1
click at [305, 122] on b "7 days, 0 hr, 59 min" at bounding box center [332, 123] width 61 height 9
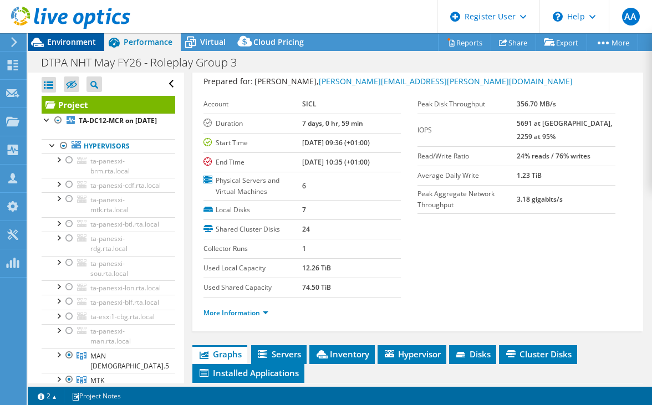
click at [68, 42] on span "Environment" at bounding box center [71, 42] width 49 height 11
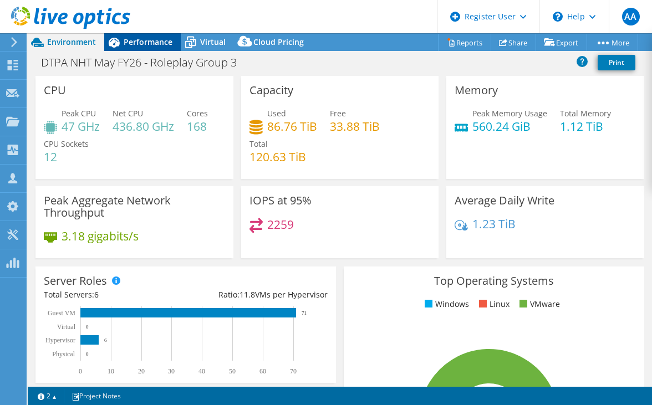
click at [137, 50] on div "Performance" at bounding box center [142, 42] width 76 height 18
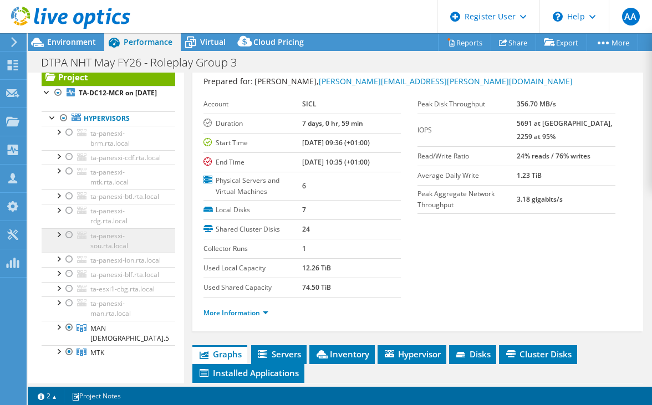
scroll to position [27, 0]
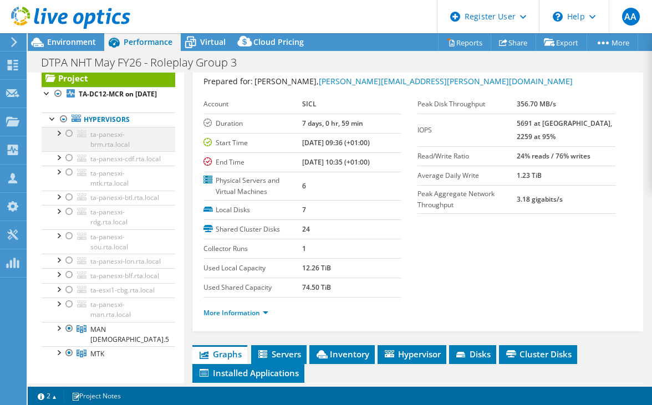
click at [60, 138] on div at bounding box center [58, 132] width 11 height 11
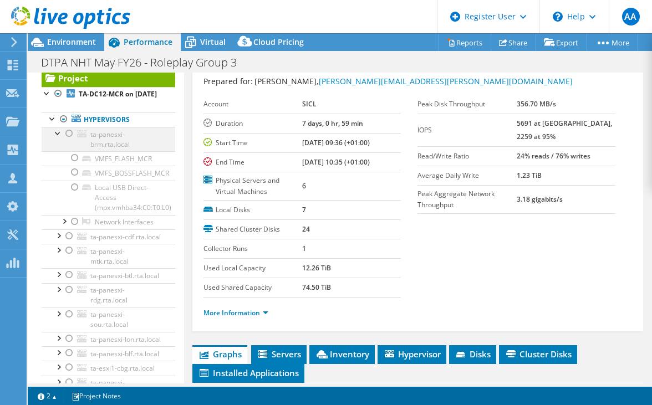
click at [58, 138] on div at bounding box center [58, 132] width 11 height 11
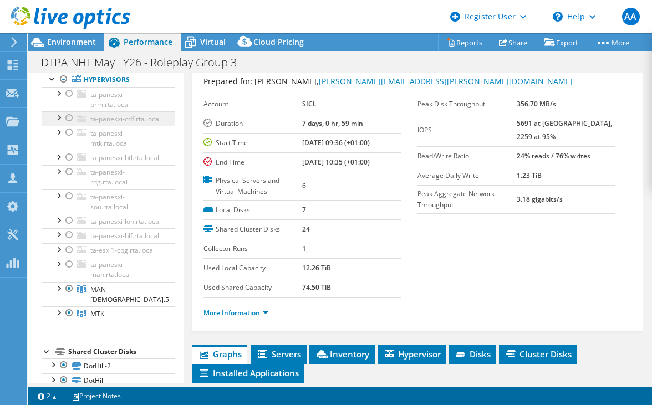
scroll to position [76, 0]
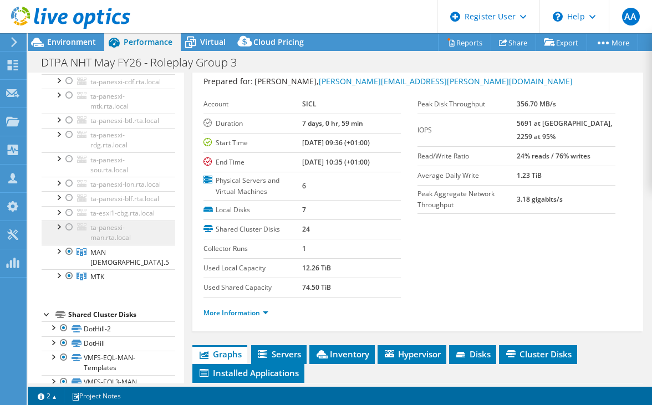
click at [104, 284] on link "MTK" at bounding box center [109, 276] width 134 height 14
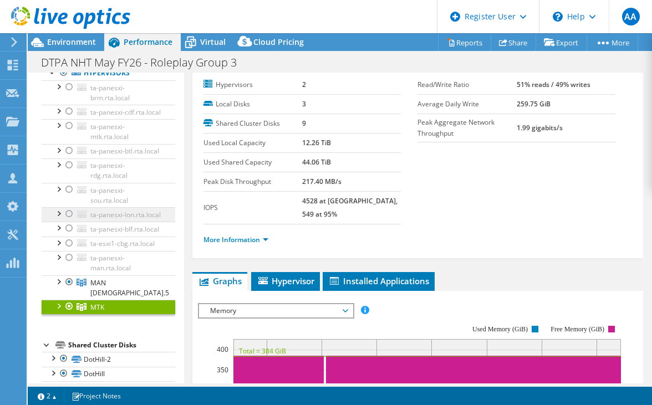
scroll to position [60, 0]
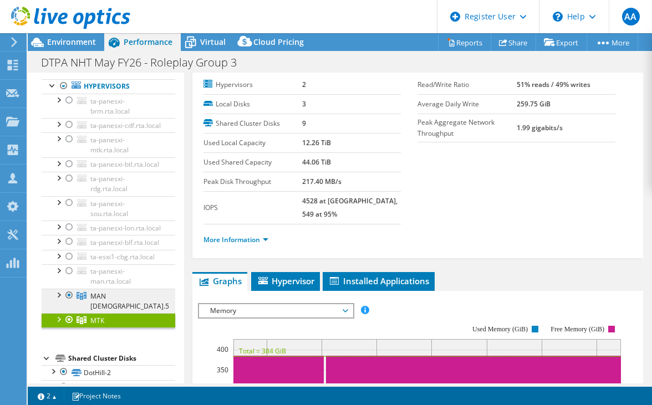
click at [99, 311] on span "MAN [DEMOGRAPHIC_DATA].5" at bounding box center [129, 301] width 79 height 19
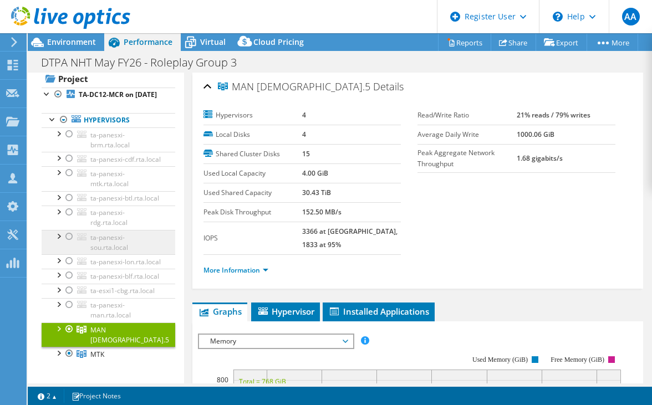
scroll to position [25, 0]
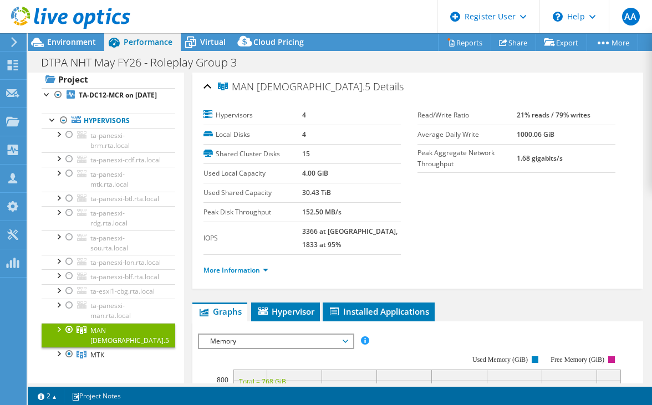
click at [84, 35] on div at bounding box center [65, 18] width 130 height 37
click at [80, 44] on span "Environment" at bounding box center [71, 42] width 49 height 11
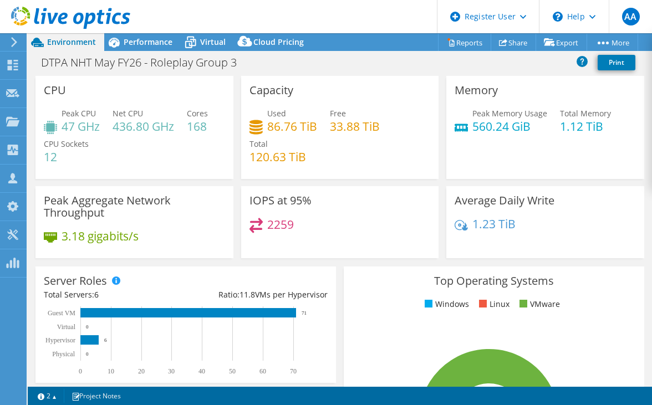
click at [67, 127] on h4 "47 GHz" at bounding box center [81, 126] width 38 height 12
click at [132, 47] on span "Performance" at bounding box center [148, 42] width 49 height 11
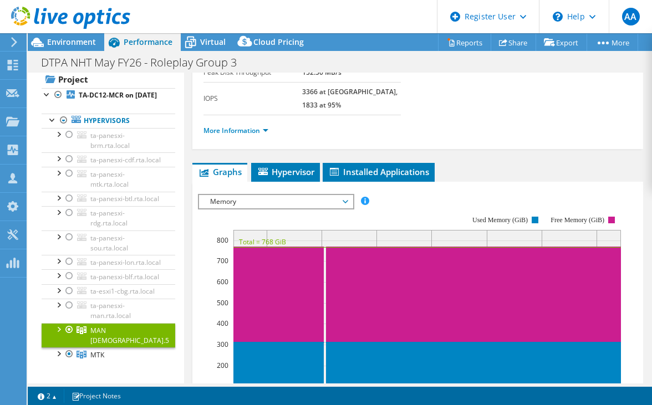
scroll to position [141, 0]
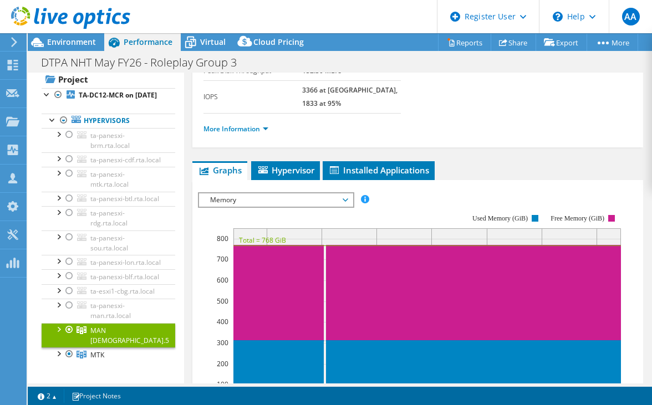
click at [257, 193] on span "Memory" at bounding box center [276, 199] width 142 height 13
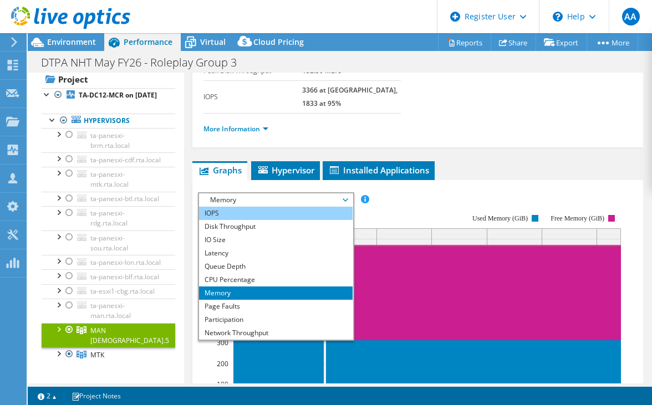
click at [233, 207] on li "IOPS" at bounding box center [276, 213] width 154 height 13
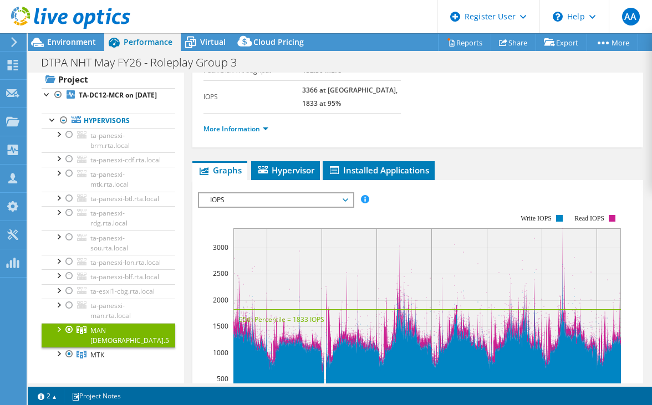
scroll to position [155, 0]
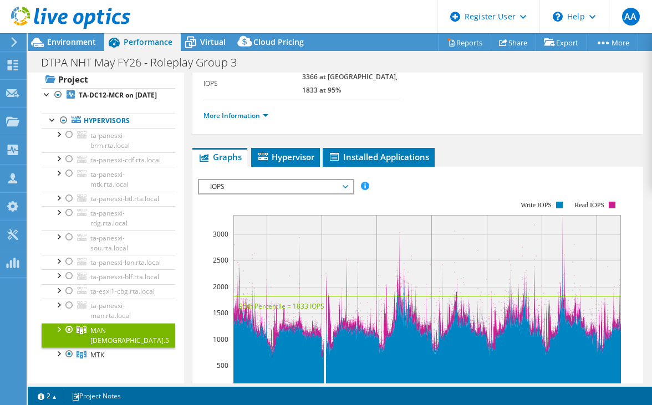
click at [263, 180] on span "IOPS" at bounding box center [276, 186] width 142 height 13
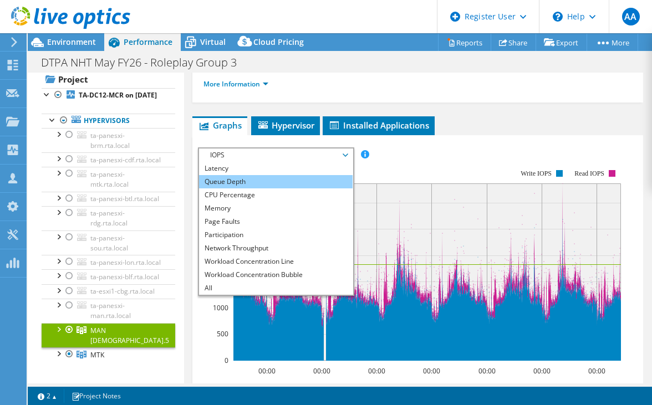
scroll to position [187, 0]
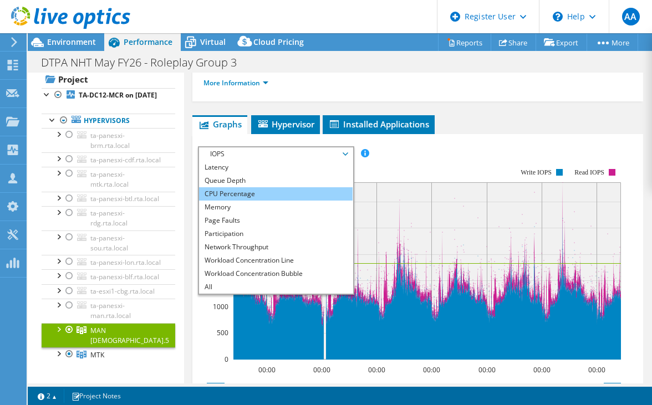
click at [217, 187] on li "CPU Percentage" at bounding box center [276, 193] width 154 height 13
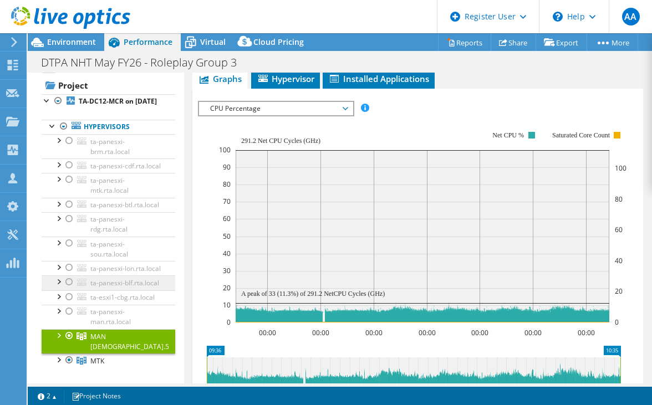
scroll to position [0, 0]
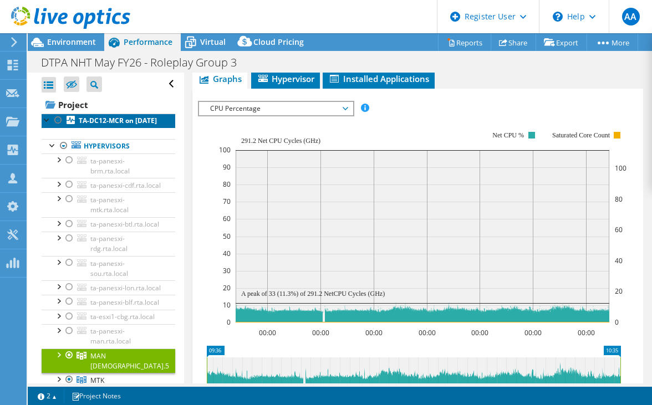
click at [93, 125] on b "TA-DC12-MCR on [DATE]" at bounding box center [118, 120] width 78 height 9
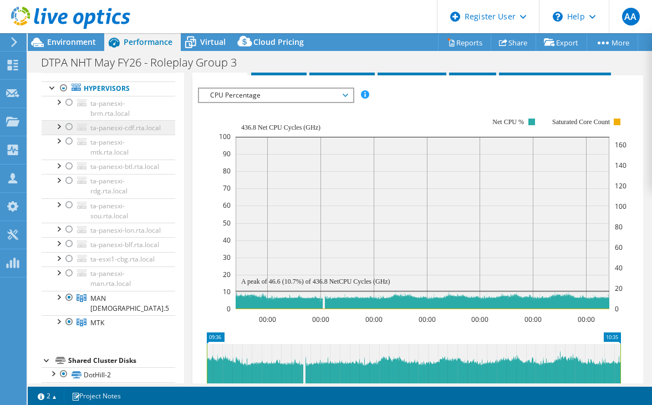
scroll to position [59, 0]
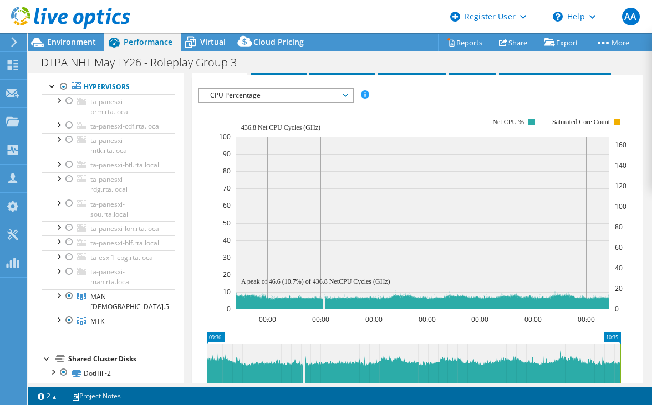
click at [273, 96] on span "CPU Percentage" at bounding box center [276, 95] width 142 height 13
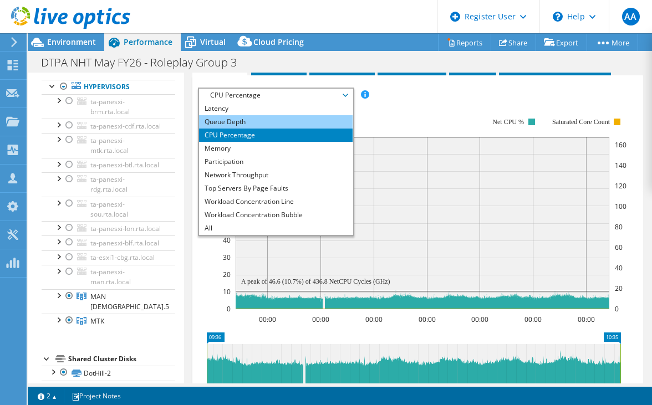
scroll to position [0, 0]
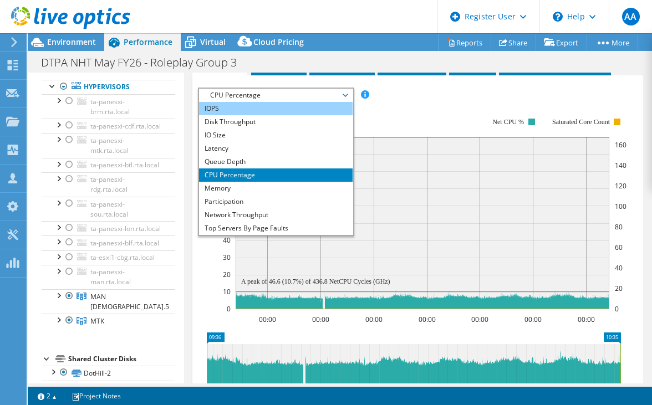
click at [218, 110] on li "IOPS" at bounding box center [276, 108] width 154 height 13
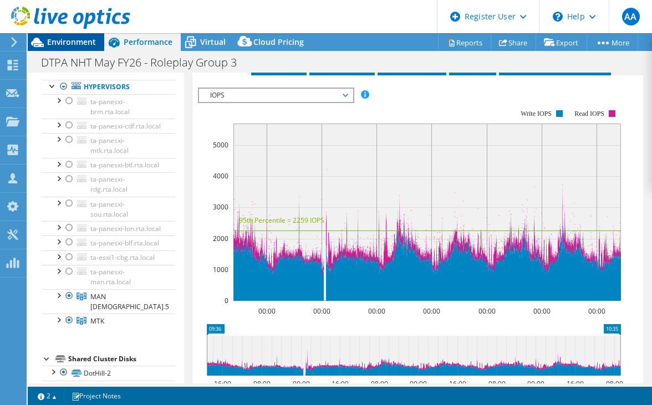
click at [72, 43] on span "Environment" at bounding box center [71, 42] width 49 height 11
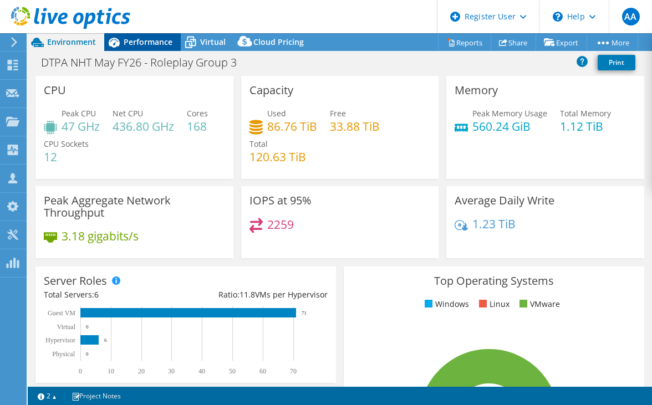
click at [151, 42] on span "Performance" at bounding box center [148, 42] width 49 height 11
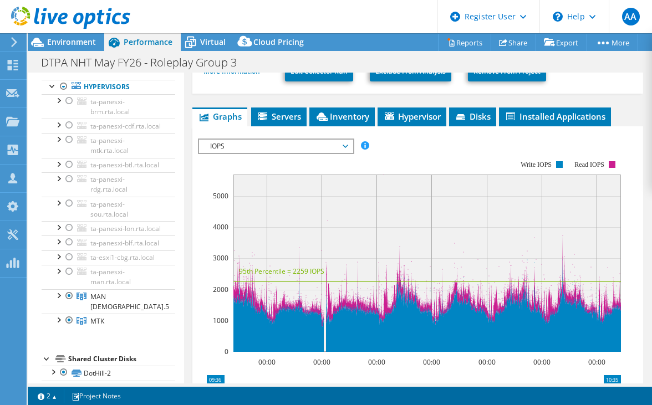
scroll to position [213, 0]
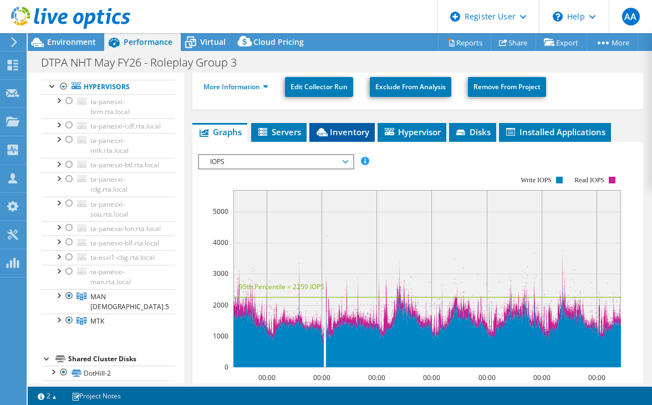
click at [345, 131] on span "Inventory" at bounding box center [342, 131] width 54 height 11
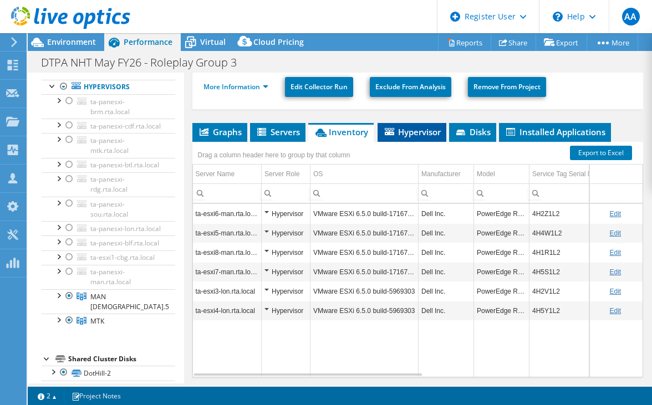
click at [417, 126] on span "Hypervisor" at bounding box center [412, 131] width 58 height 11
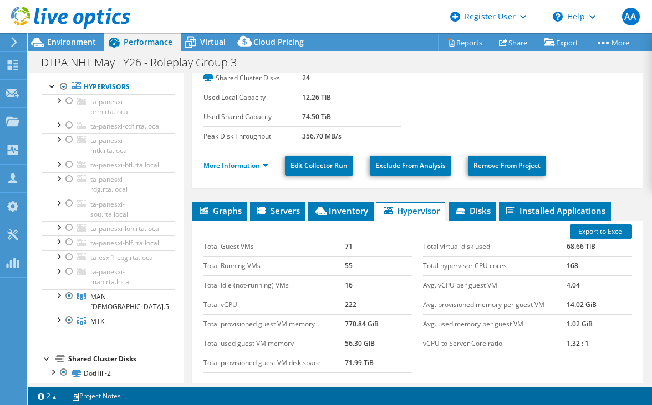
scroll to position [133, 0]
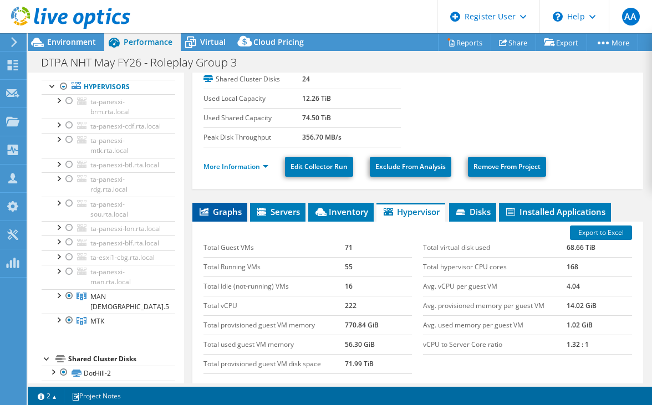
click at [222, 207] on span "Graphs" at bounding box center [220, 211] width 44 height 11
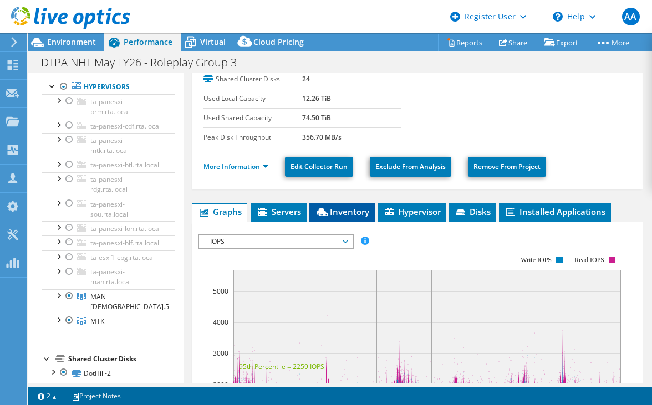
click at [348, 211] on span "Inventory" at bounding box center [342, 211] width 54 height 11
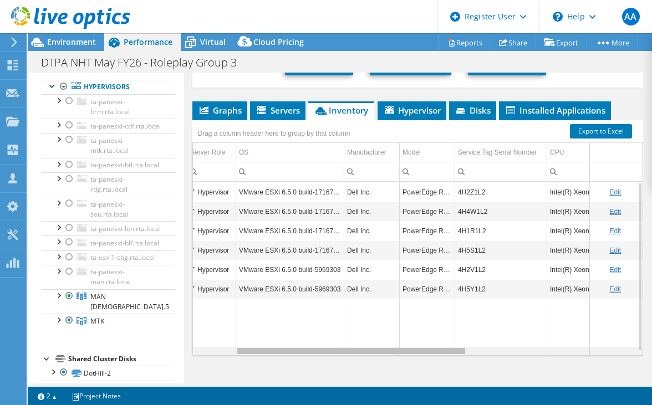
scroll to position [0, 0]
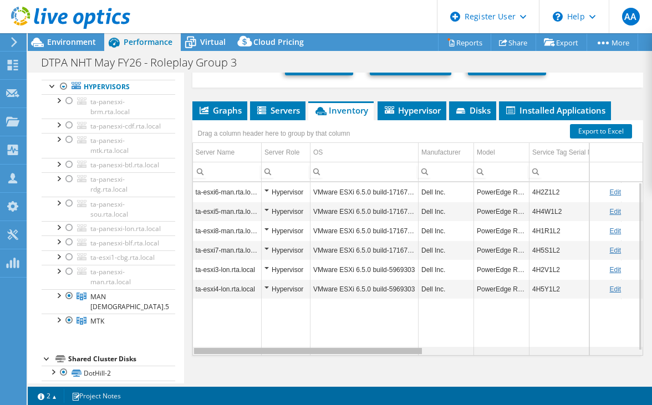
drag, startPoint x: 336, startPoint y: 348, endPoint x: 298, endPoint y: 374, distance: 46.0
click at [298, 374] on body "AA Dell User Aboumalik Anas [EMAIL_ADDRESS][DOMAIN_NAME] Dell My Profile Log Ou…" at bounding box center [326, 202] width 652 height 405
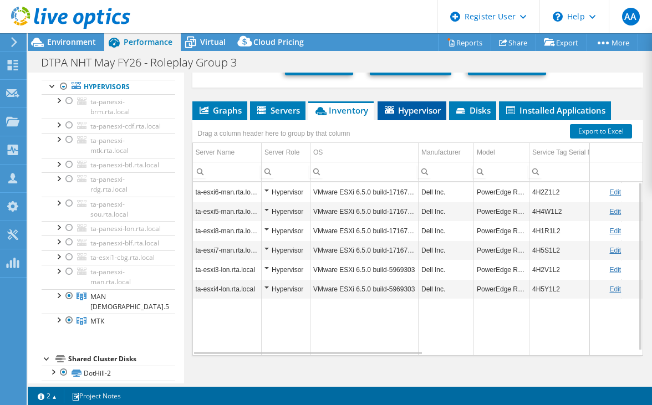
click at [439, 112] on span "Hypervisor" at bounding box center [412, 110] width 58 height 11
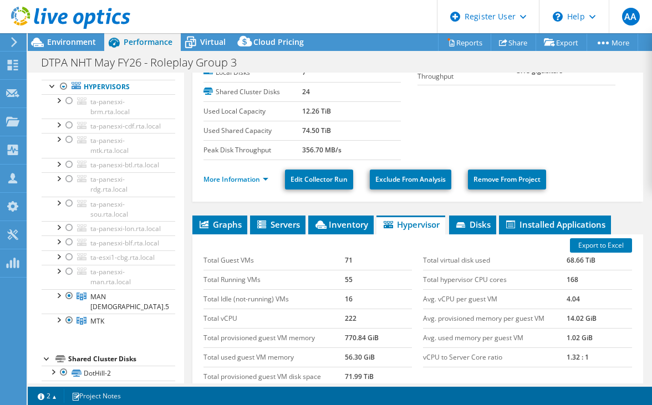
scroll to position [120, 0]
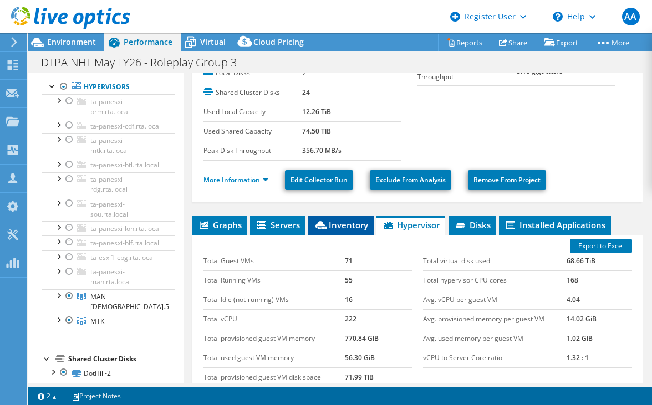
click at [326, 226] on icon at bounding box center [320, 225] width 11 height 8
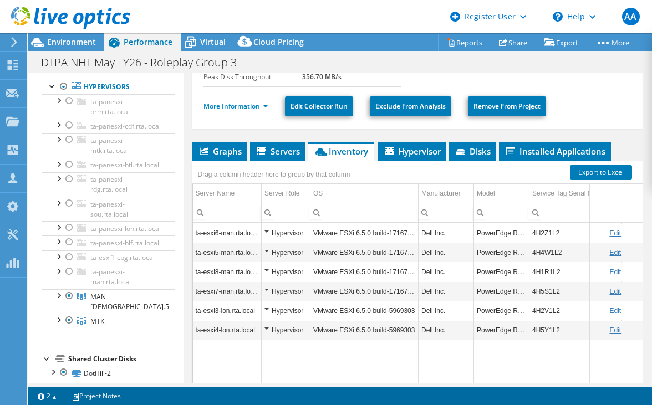
scroll to position [195, 0]
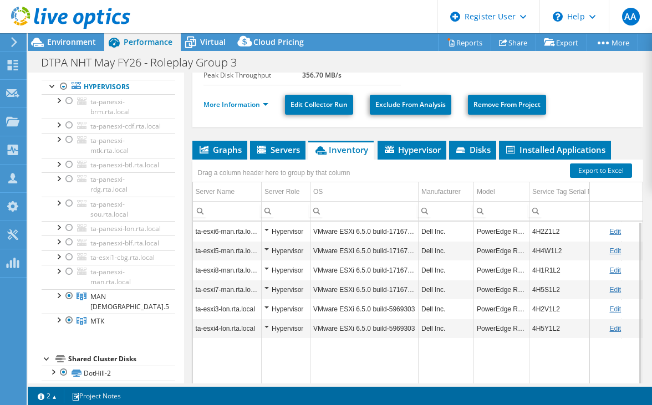
click at [375, 222] on td "VMware ESXi 6.5.0 build-17167537" at bounding box center [364, 231] width 108 height 19
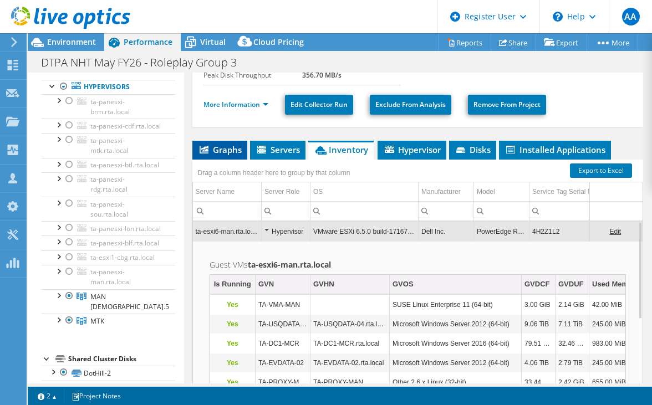
click at [222, 141] on li "Graphs" at bounding box center [219, 150] width 55 height 19
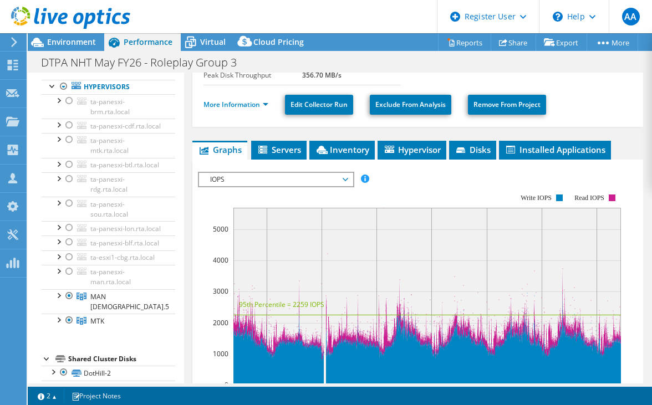
click at [248, 181] on span "IOPS" at bounding box center [276, 179] width 142 height 13
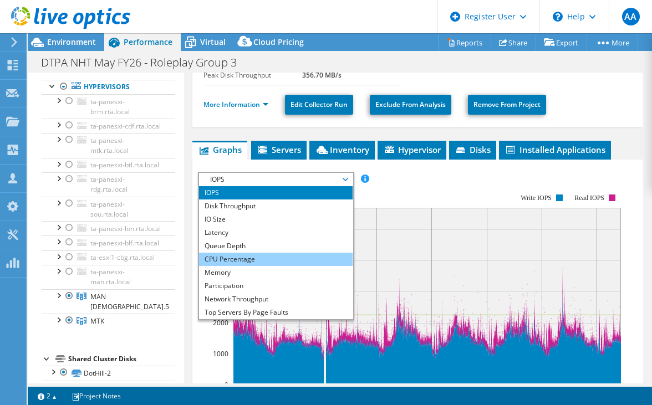
click at [231, 260] on li "CPU Percentage" at bounding box center [276, 259] width 154 height 13
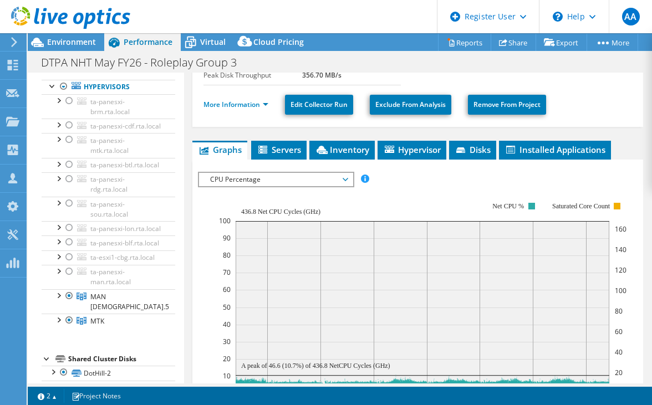
click at [285, 365] on text "A peak of 46.6 (10.7%) of 436.8 NetCPU Cycles (GHz)" at bounding box center [315, 366] width 149 height 8
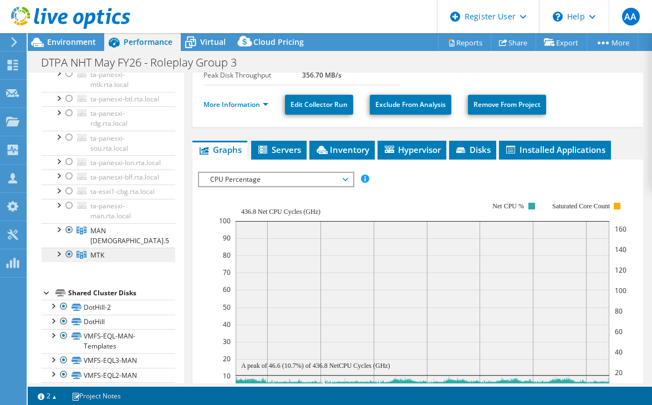
scroll to position [0, 0]
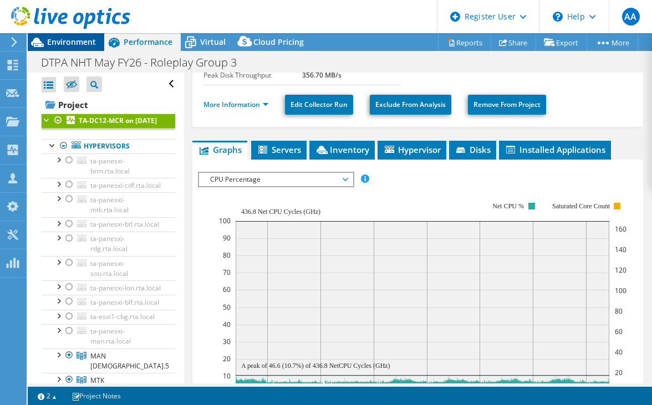
click at [71, 39] on span "Environment" at bounding box center [71, 42] width 49 height 11
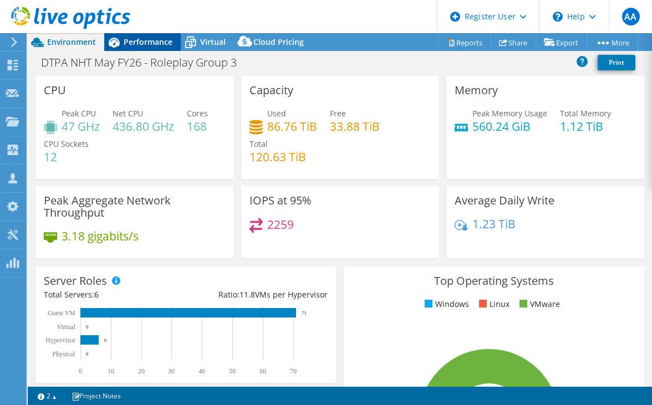
click at [132, 42] on span "Performance" at bounding box center [148, 42] width 49 height 11
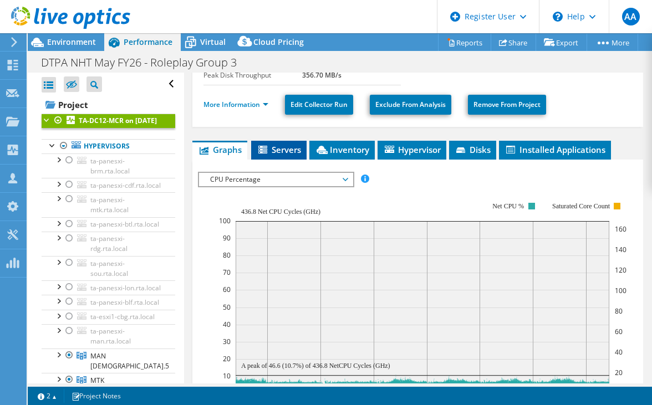
click at [288, 150] on span "Servers" at bounding box center [279, 149] width 44 height 11
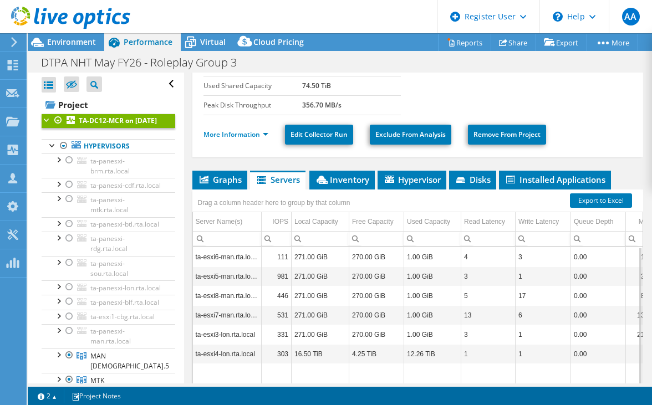
scroll to position [178, 0]
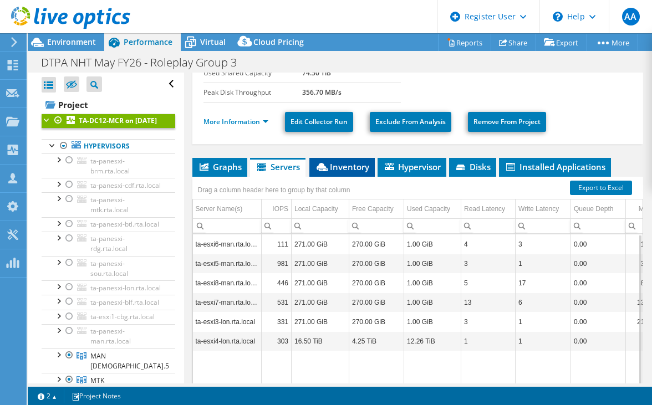
click at [333, 158] on li "Inventory" at bounding box center [341, 167] width 65 height 19
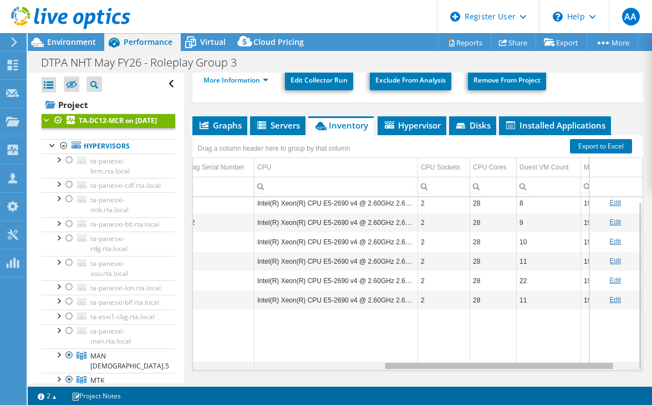
scroll to position [0, 381]
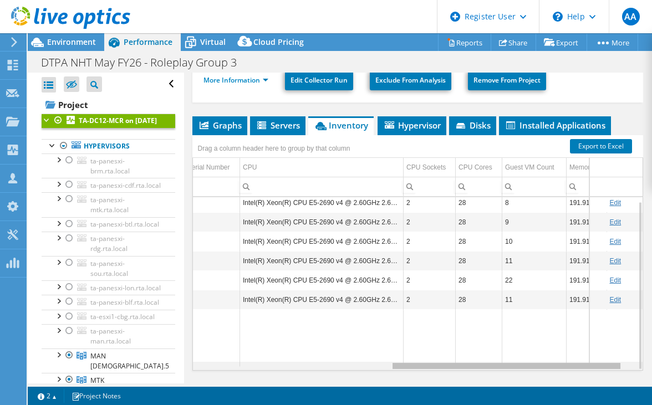
drag, startPoint x: 330, startPoint y: 364, endPoint x: 535, endPoint y: 359, distance: 205.2
click at [535, 359] on body "AA Dell User Aboumalik Anas [EMAIL_ADDRESS][DOMAIN_NAME] Dell My Profile Log Ou…" at bounding box center [326, 202] width 652 height 405
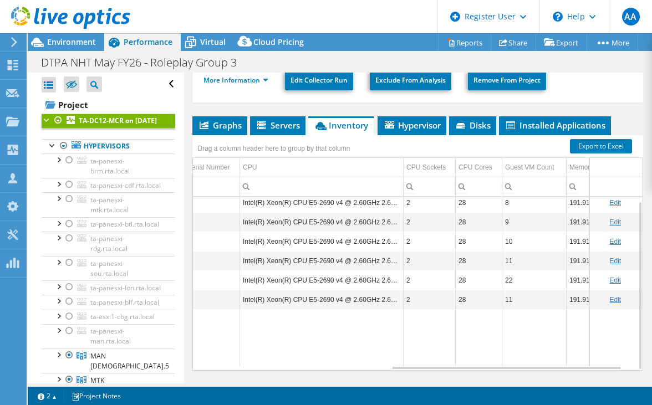
click at [512, 271] on td "22" at bounding box center [534, 280] width 64 height 19
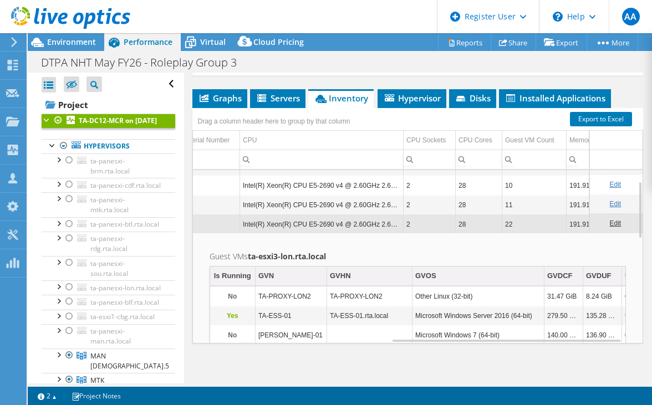
scroll to position [40, 381]
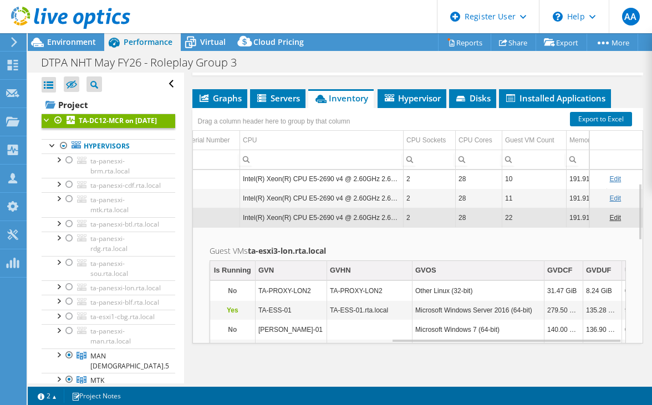
click at [510, 217] on td "22" at bounding box center [534, 217] width 64 height 19
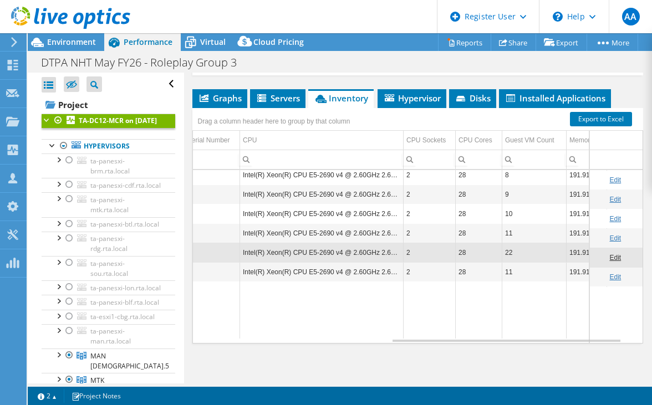
scroll to position [0, 381]
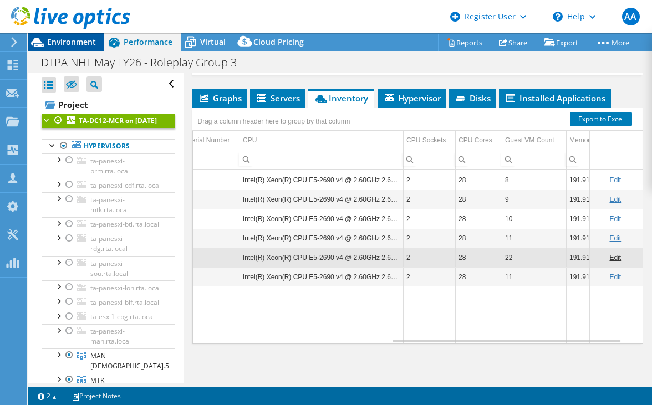
drag, startPoint x: 64, startPoint y: 37, endPoint x: 71, endPoint y: 46, distance: 11.9
click at [71, 46] on div "AA Dell User Aboumalik Anas [EMAIL_ADDRESS][DOMAIN_NAME] Dell My Profile Log Ou…" at bounding box center [326, 202] width 652 height 405
click at [71, 46] on span "Environment" at bounding box center [71, 42] width 49 height 11
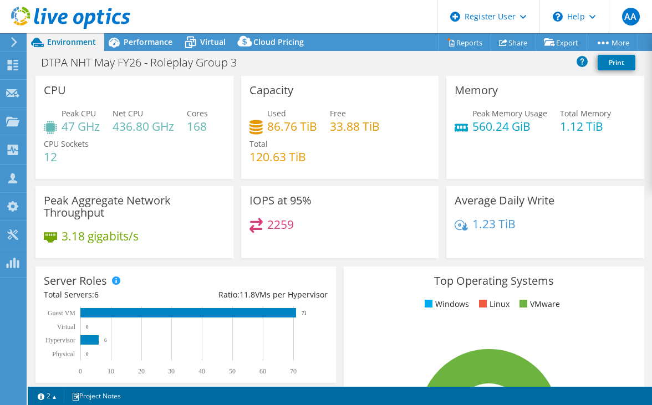
click at [472, 129] on h4 "560.24 GiB" at bounding box center [509, 126] width 75 height 12
click at [153, 44] on span "Performance" at bounding box center [148, 42] width 49 height 11
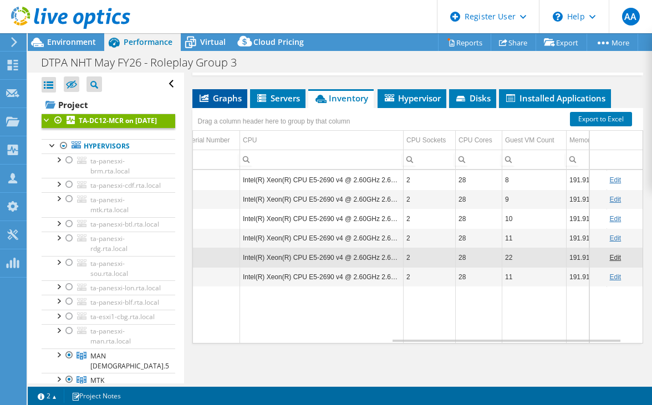
click at [229, 95] on span "Graphs" at bounding box center [220, 98] width 44 height 11
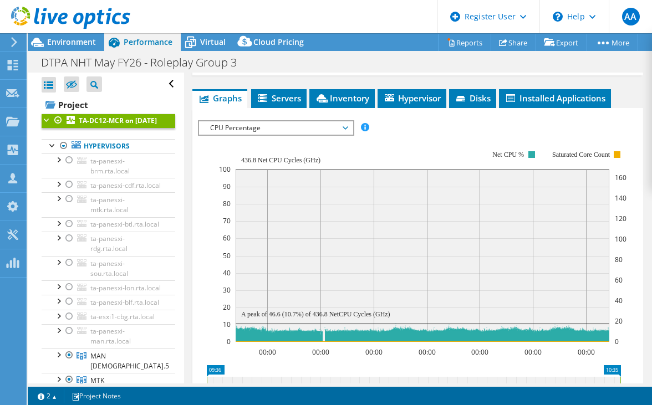
click at [261, 130] on span "CPU Percentage" at bounding box center [276, 127] width 142 height 13
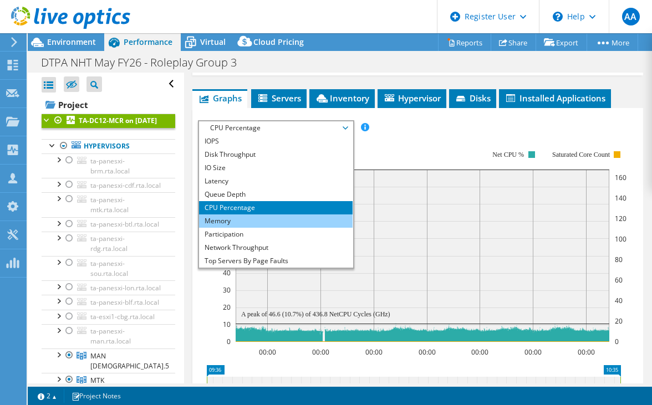
click at [231, 215] on li "Memory" at bounding box center [276, 221] width 154 height 13
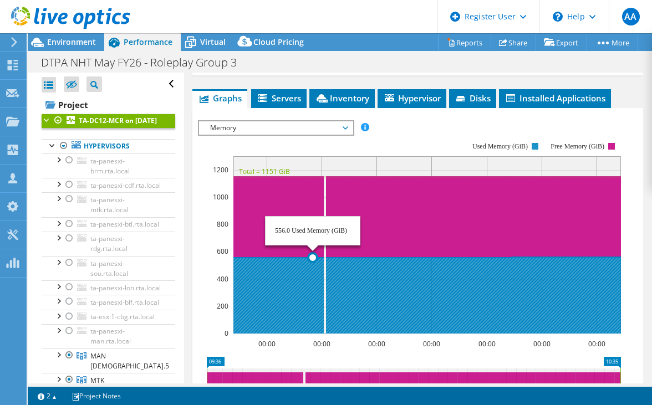
click at [313, 285] on icon at bounding box center [426, 295] width 387 height 76
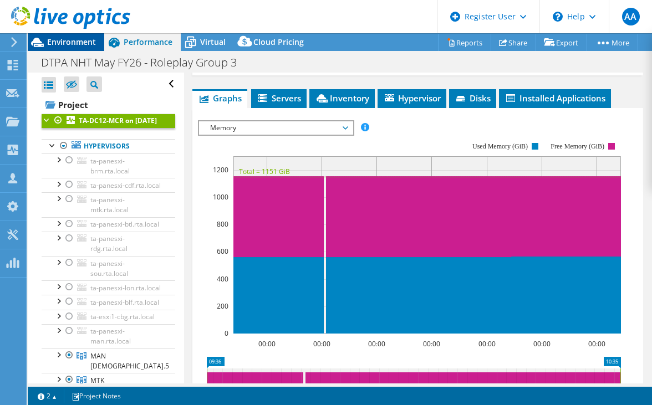
click at [78, 48] on div "Environment" at bounding box center [66, 42] width 76 height 18
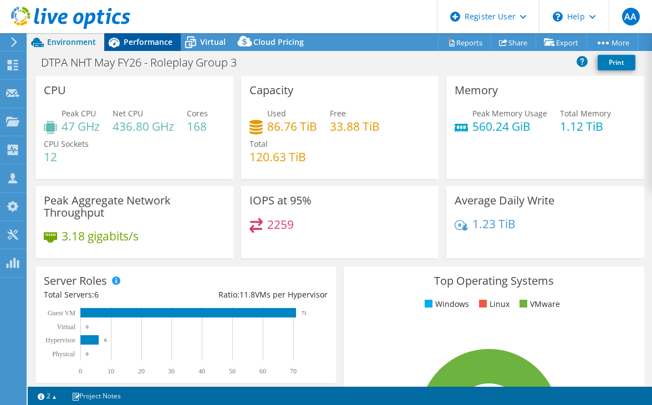
click at [134, 40] on span "Performance" at bounding box center [148, 42] width 49 height 11
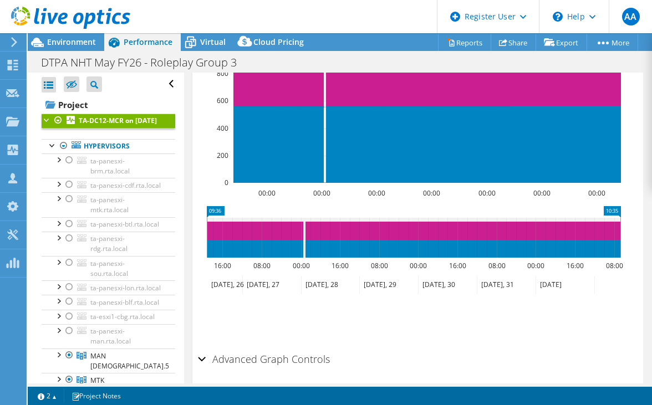
scroll to position [329, 0]
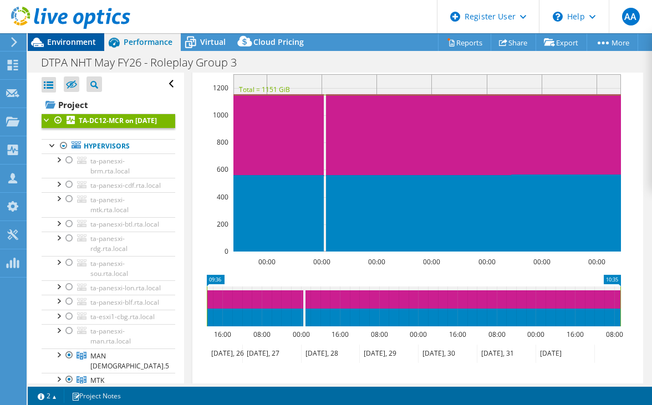
click at [68, 44] on span "Environment" at bounding box center [71, 42] width 49 height 11
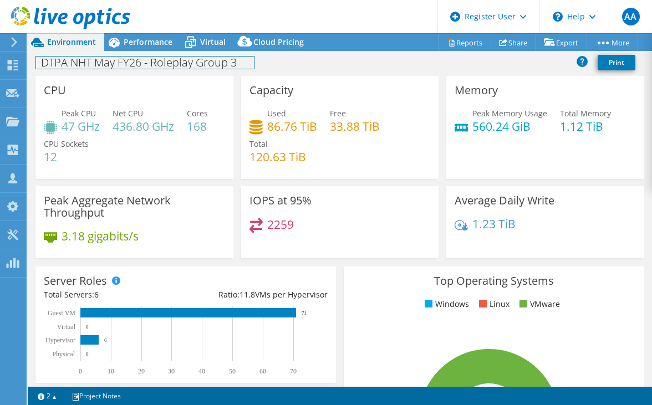
click at [148, 52] on div "DTPA NHT May FY26 - Roleplay Group 3 Print" at bounding box center [340, 62] width 624 height 21
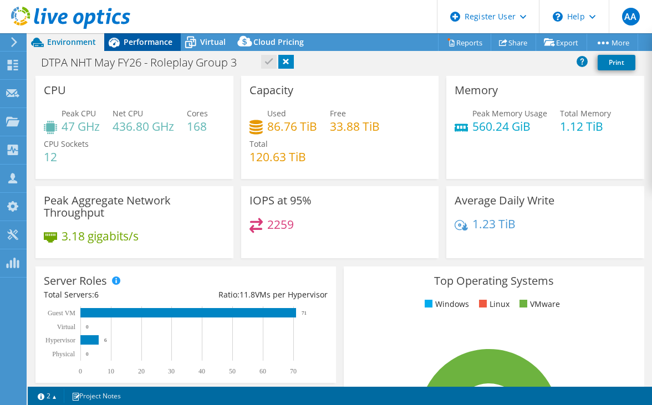
click at [145, 49] on div "Performance" at bounding box center [142, 42] width 76 height 18
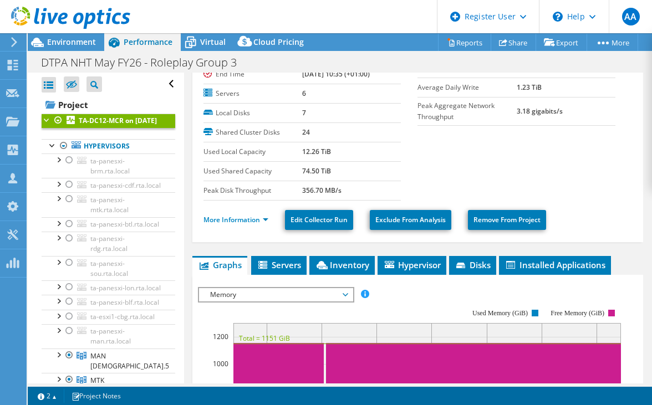
scroll to position [76, 0]
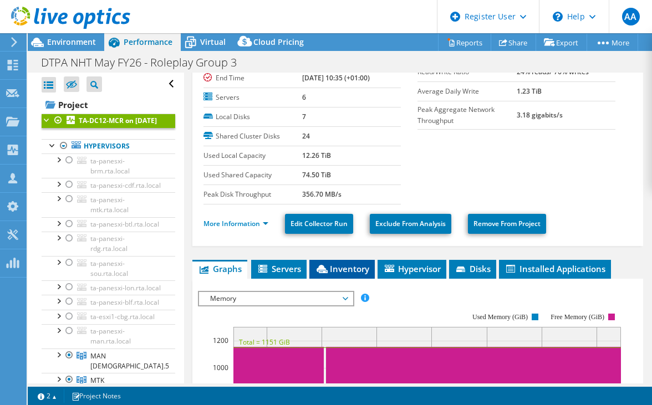
click at [337, 266] on span "Inventory" at bounding box center [342, 268] width 54 height 11
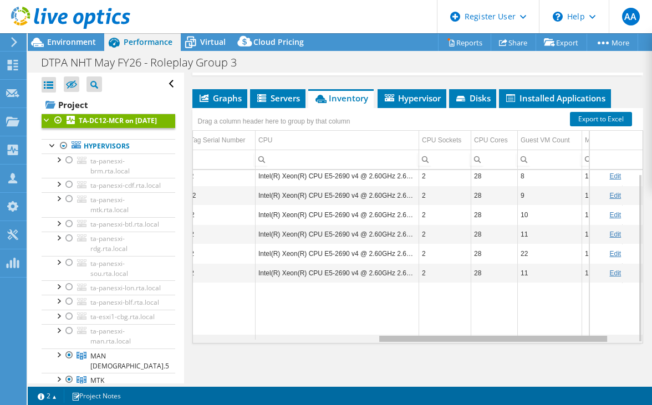
scroll to position [0, 395]
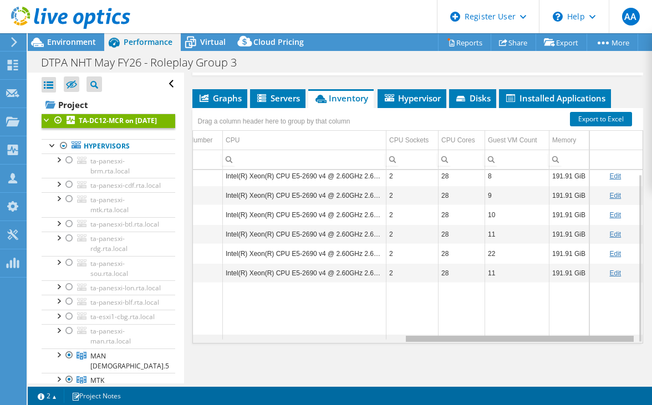
drag, startPoint x: 326, startPoint y: 336, endPoint x: 587, endPoint y: 323, distance: 261.4
click at [587, 323] on body "AA Dell User Aboumalik Anas [EMAIL_ADDRESS][DOMAIN_NAME] Dell My Profile Log Ou…" at bounding box center [326, 202] width 652 height 405
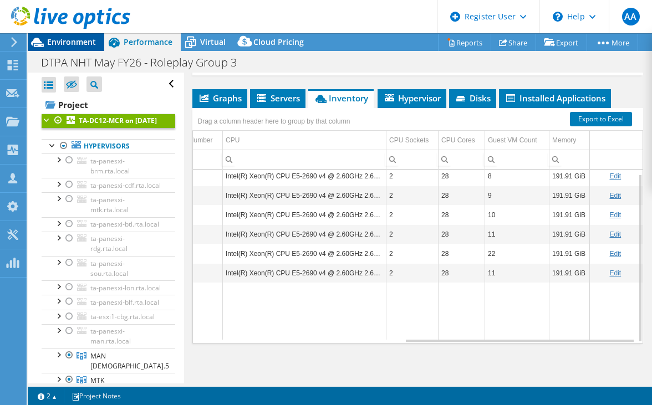
click at [75, 40] on span "Environment" at bounding box center [71, 42] width 49 height 11
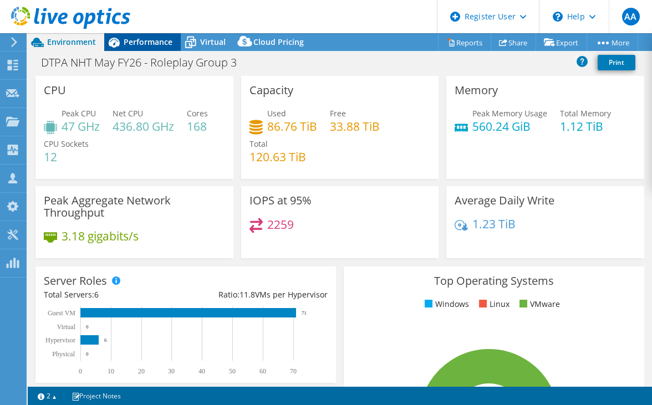
click at [157, 38] on span "Performance" at bounding box center [148, 42] width 49 height 11
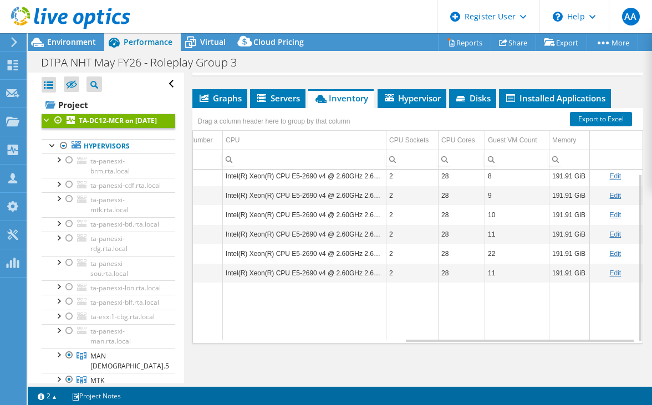
click at [61, 37] on div at bounding box center [65, 18] width 130 height 37
click at [64, 46] on span "Environment" at bounding box center [71, 42] width 49 height 11
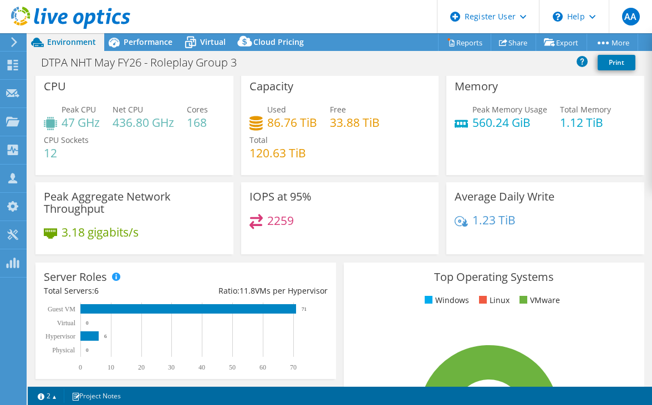
scroll to position [2, 0]
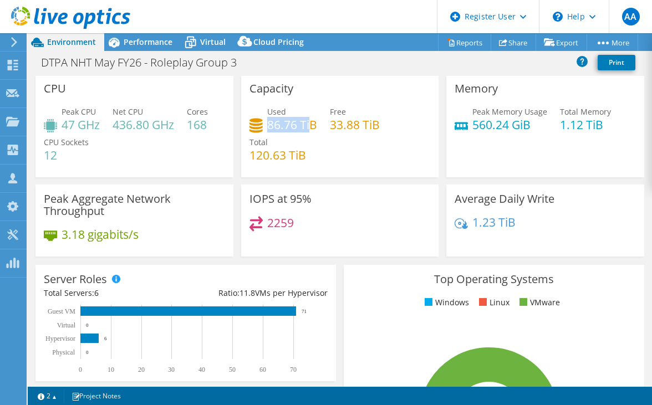
drag, startPoint x: 266, startPoint y: 126, endPoint x: 309, endPoint y: 127, distance: 43.2
click at [309, 127] on h4 "86.76 TiB" at bounding box center [292, 125] width 50 height 12
copy h4 "86.76 Ti"
drag, startPoint x: 328, startPoint y: 126, endPoint x: 358, endPoint y: 126, distance: 29.9
click at [358, 126] on h4 "33.88 TiB" at bounding box center [355, 125] width 50 height 12
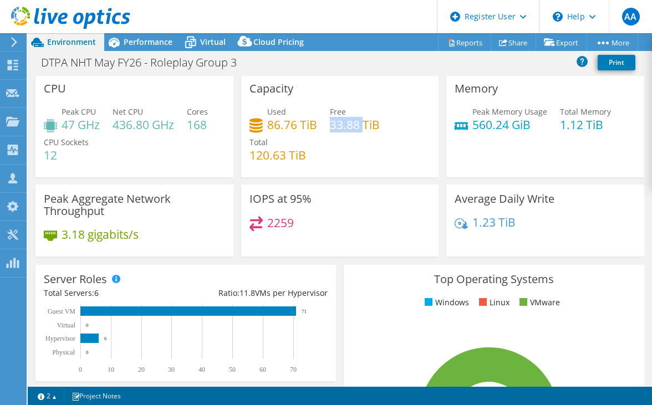
copy h4 "33.88"
click at [153, 45] on span "Performance" at bounding box center [148, 42] width 49 height 11
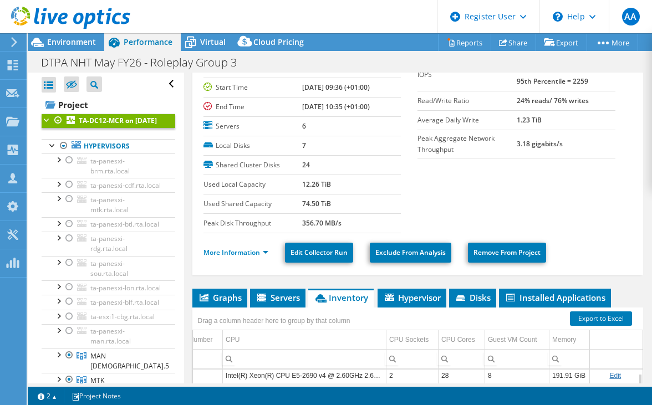
scroll to position [47, 0]
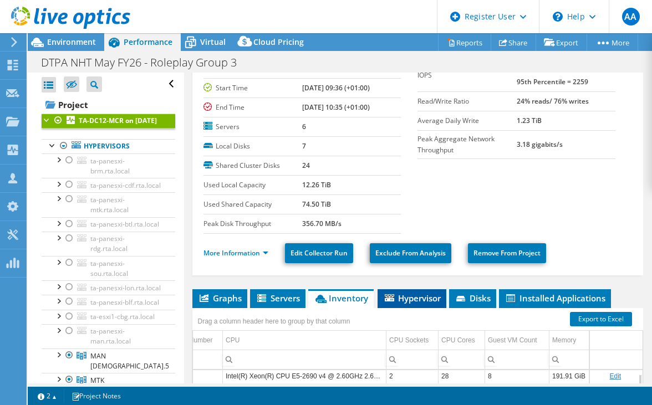
click at [406, 297] on span "Hypervisor" at bounding box center [412, 298] width 58 height 11
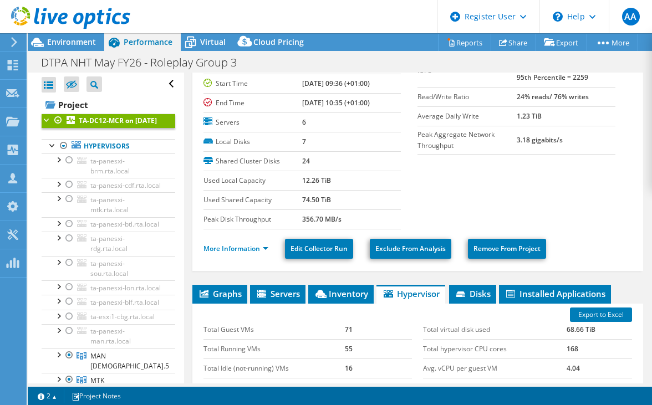
scroll to position [52, 0]
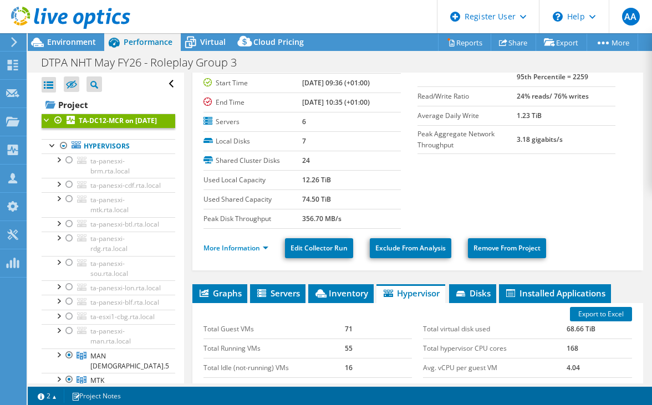
click at [222, 181] on label "Used Local Capacity" at bounding box center [252, 180] width 99 height 11
drag, startPoint x: 222, startPoint y: 181, endPoint x: 317, endPoint y: 180, distance: 95.3
click at [317, 180] on b "12.26 TiB" at bounding box center [316, 179] width 29 height 9
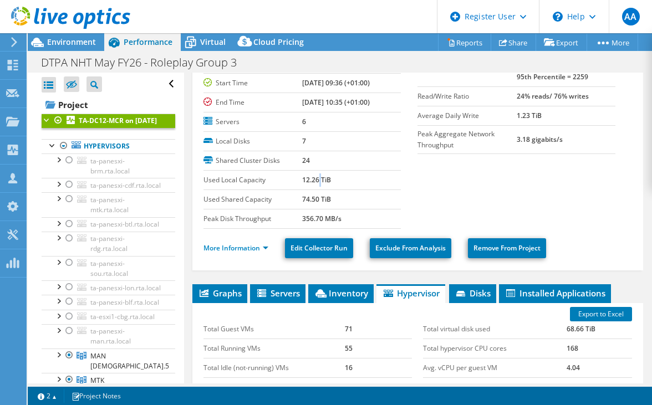
click at [317, 180] on b "12.26 TiB" at bounding box center [316, 179] width 29 height 9
click at [239, 198] on label "Used Shared Capacity" at bounding box center [252, 199] width 99 height 11
drag, startPoint x: 239, startPoint y: 198, endPoint x: 311, endPoint y: 198, distance: 71.5
click at [311, 198] on b "74.50 TiB" at bounding box center [316, 199] width 29 height 9
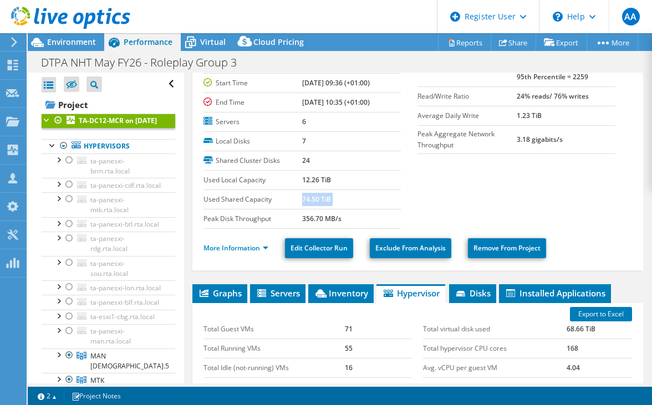
click at [311, 198] on b "74.50 TiB" at bounding box center [316, 199] width 29 height 9
click at [310, 200] on b "74.50 TiB" at bounding box center [316, 199] width 29 height 9
drag, startPoint x: 310, startPoint y: 200, endPoint x: 242, endPoint y: 181, distance: 70.7
click at [242, 181] on label "Used Local Capacity" at bounding box center [252, 180] width 99 height 11
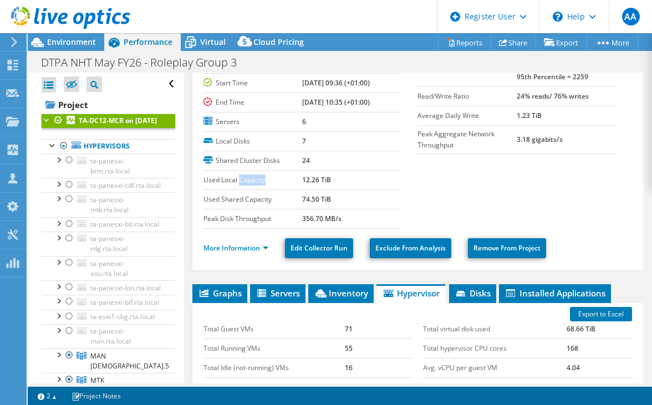
click at [242, 181] on label "Used Local Capacity" at bounding box center [252, 180] width 99 height 11
drag, startPoint x: 242, startPoint y: 181, endPoint x: 305, endPoint y: 180, distance: 63.2
click at [305, 180] on b "12.26 TiB" at bounding box center [316, 179] width 29 height 9
drag, startPoint x: 305, startPoint y: 180, endPoint x: 294, endPoint y: 180, distance: 11.1
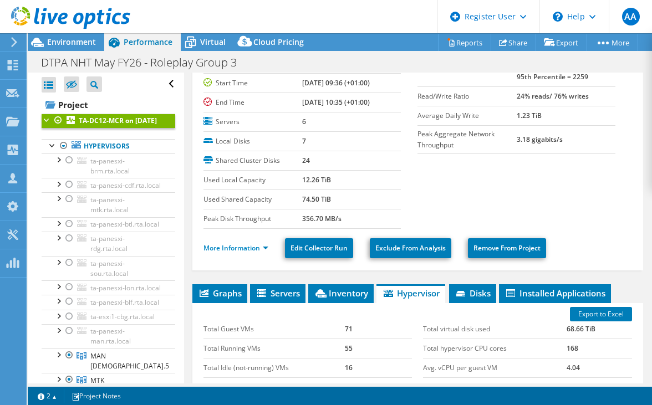
click at [294, 180] on label "Used Local Capacity" at bounding box center [252, 180] width 99 height 11
click at [310, 178] on b "12.26 TiB" at bounding box center [316, 179] width 29 height 9
drag, startPoint x: 310, startPoint y: 178, endPoint x: 262, endPoint y: 180, distance: 48.3
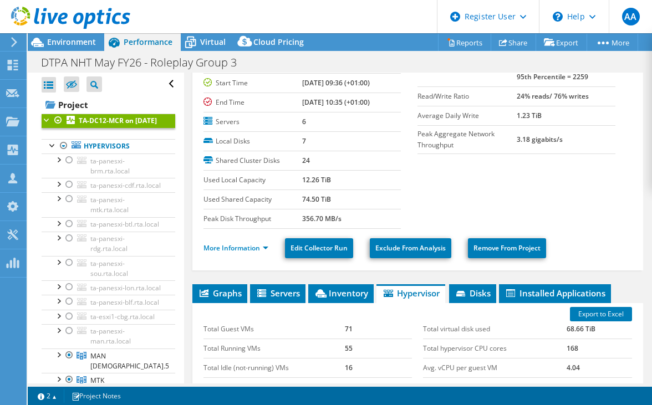
click at [262, 180] on label "Used Local Capacity" at bounding box center [252, 180] width 99 height 11
click at [296, 178] on label "Used Local Capacity" at bounding box center [252, 180] width 99 height 11
drag, startPoint x: 296, startPoint y: 178, endPoint x: 326, endPoint y: 181, distance: 30.6
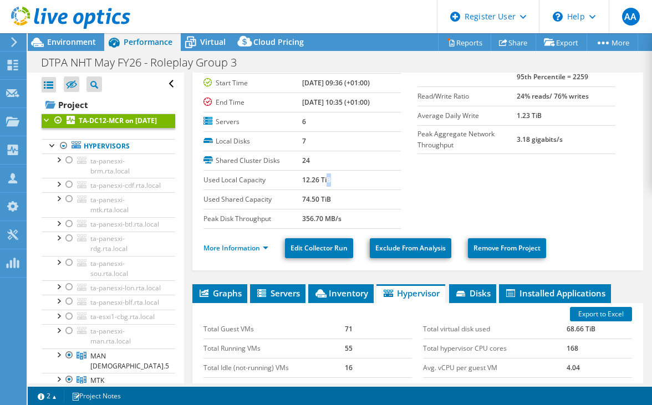
click at [326, 181] on b "12.26 TiB" at bounding box center [316, 179] width 29 height 9
drag, startPoint x: 326, startPoint y: 181, endPoint x: 308, endPoint y: 182, distance: 18.9
click at [308, 182] on b "12.26 TiB" at bounding box center [316, 179] width 29 height 9
click at [324, 179] on b "12.26 TiB" at bounding box center [316, 179] width 29 height 9
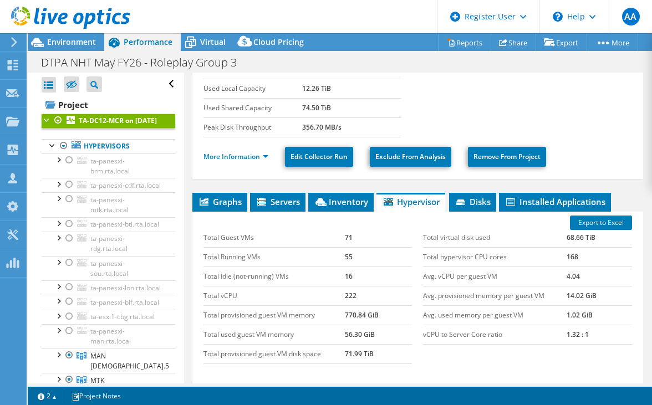
scroll to position [150, 0]
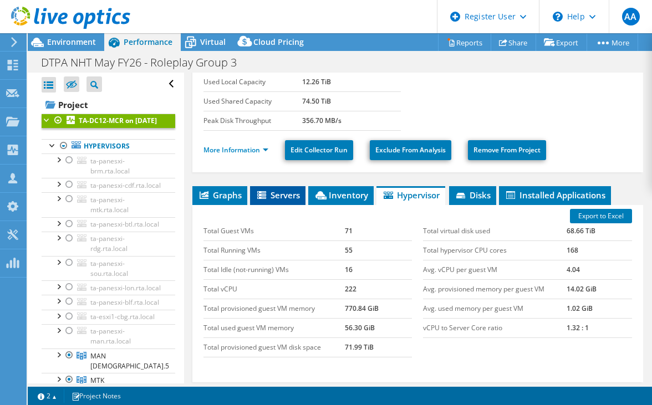
click at [268, 196] on span "Servers" at bounding box center [278, 195] width 44 height 11
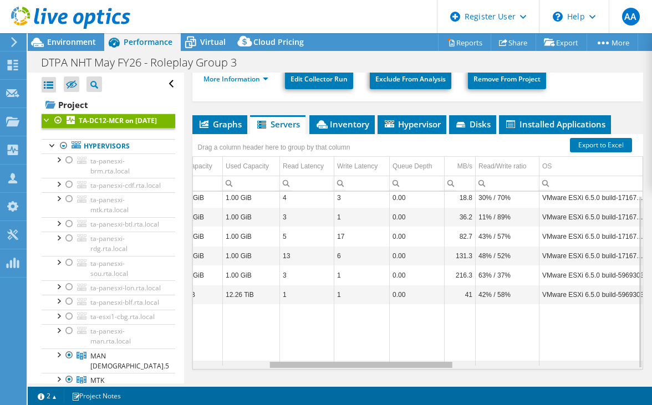
scroll to position [4, 199]
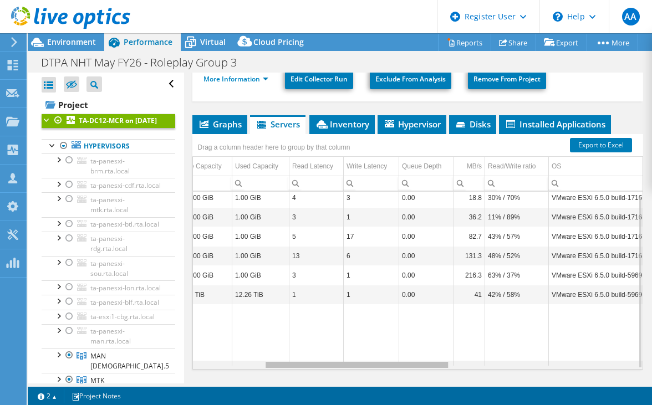
drag, startPoint x: 350, startPoint y: 361, endPoint x: 438, endPoint y: 367, distance: 88.3
click at [438, 367] on body "AA Dell User Aboumalik Anas [EMAIL_ADDRESS][DOMAIN_NAME] Dell My Profile Log Ou…" at bounding box center [326, 202] width 652 height 405
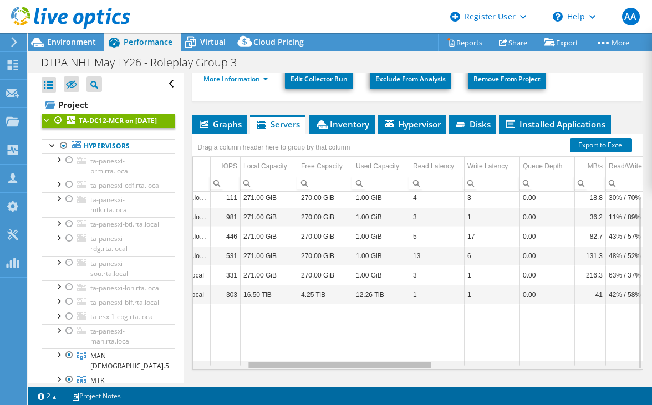
drag, startPoint x: 430, startPoint y: 363, endPoint x: 390, endPoint y: 353, distance: 41.7
click at [390, 353] on body "AA Dell User Aboumalik Anas [EMAIL_ADDRESS][DOMAIN_NAME] Dell My Profile Log Ou…" at bounding box center [326, 202] width 652 height 405
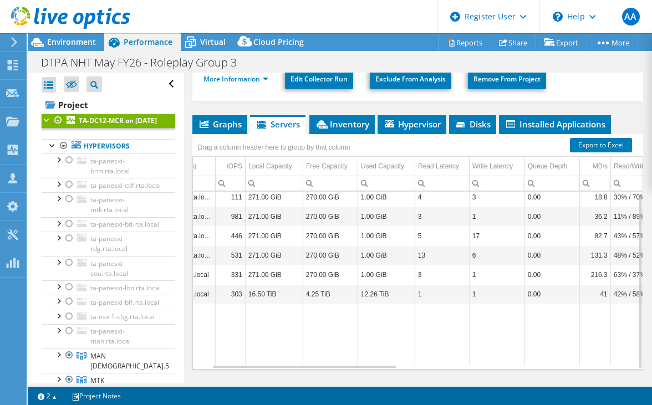
click at [377, 294] on td "12.26 TiB" at bounding box center [386, 294] width 57 height 19
click at [371, 293] on td "12.26 TiB" at bounding box center [386, 294] width 57 height 19
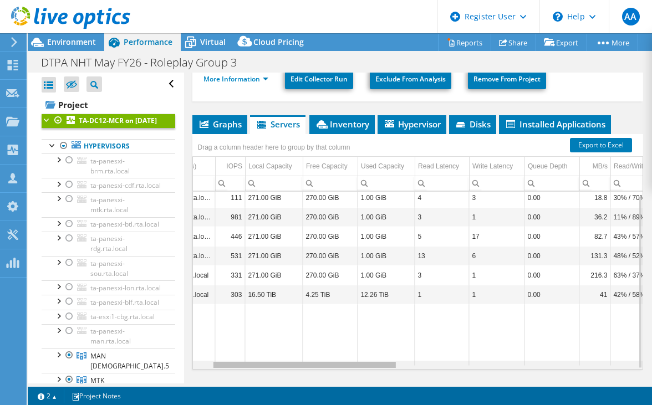
click at [292, 363] on div "Data grid" at bounding box center [304, 365] width 182 height 6
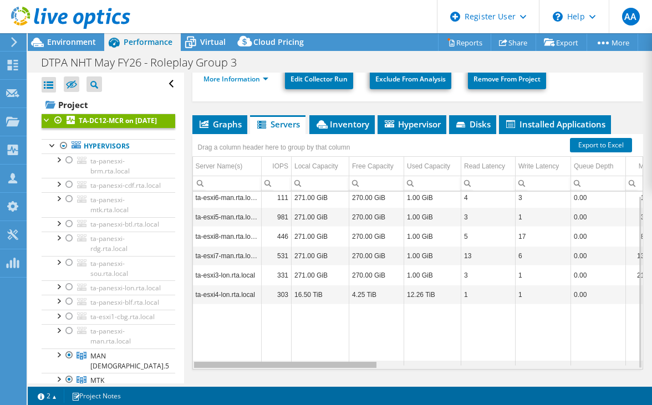
drag, startPoint x: 292, startPoint y: 363, endPoint x: 226, endPoint y: 358, distance: 66.1
click at [226, 358] on body "AA Dell User Aboumalik Anas [EMAIL_ADDRESS][DOMAIN_NAME] Dell My Profile Log Ou…" at bounding box center [326, 202] width 652 height 405
drag, startPoint x: 249, startPoint y: 360, endPoint x: 195, endPoint y: 358, distance: 53.8
click at [195, 358] on body "AA Dell User Aboumalik Anas [EMAIL_ADDRESS][DOMAIN_NAME] Dell My Profile Log Ou…" at bounding box center [326, 202] width 652 height 405
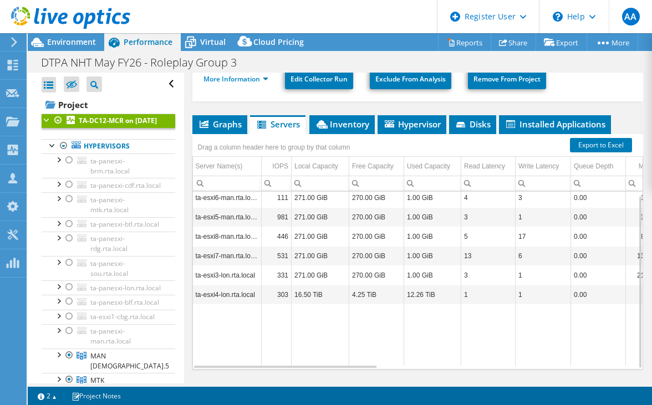
click at [427, 292] on td "12.26 TiB" at bounding box center [432, 294] width 57 height 19
click at [227, 292] on td "ta-esxi4-lon.rta.local" at bounding box center [227, 294] width 69 height 19
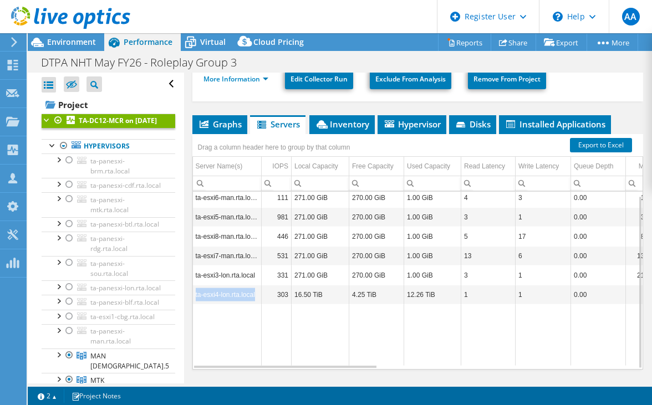
copy td "ta-esxi4-lon.rta.local"
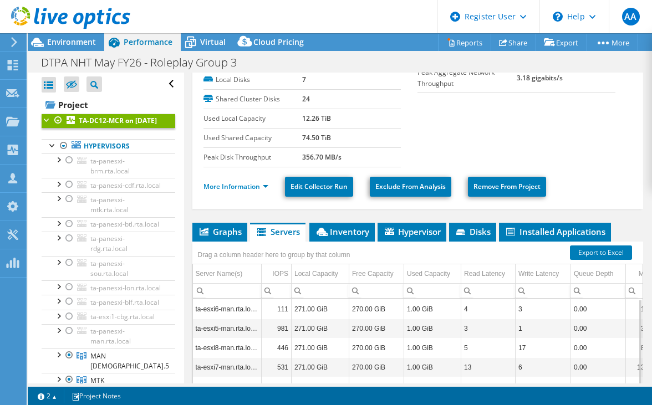
click at [302, 137] on b "74.50 TiB" at bounding box center [316, 137] width 29 height 9
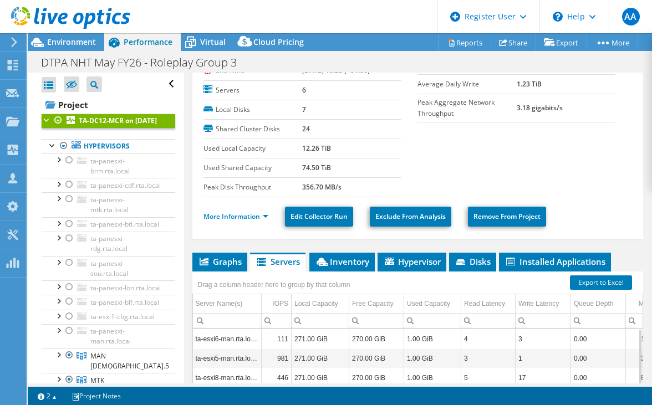
scroll to position [78, 0]
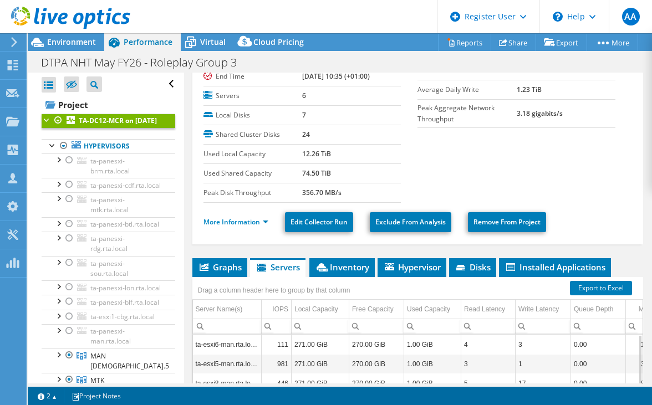
click at [297, 171] on label "Used Shared Capacity" at bounding box center [252, 173] width 99 height 11
click at [299, 171] on label "Used Shared Capacity" at bounding box center [252, 173] width 99 height 11
click at [75, 44] on span "Environment" at bounding box center [71, 42] width 49 height 11
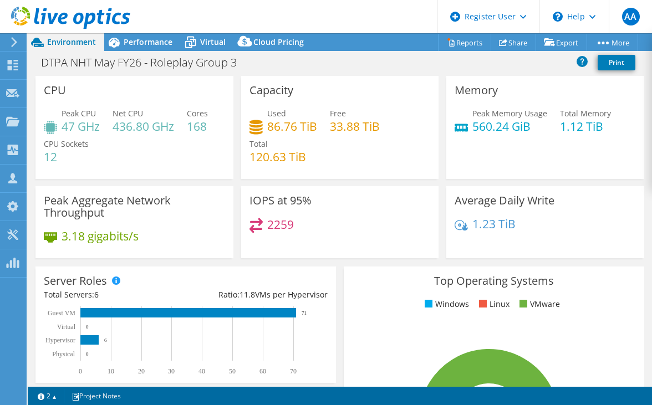
click at [277, 130] on h4 "86.76 TiB" at bounding box center [292, 126] width 50 height 12
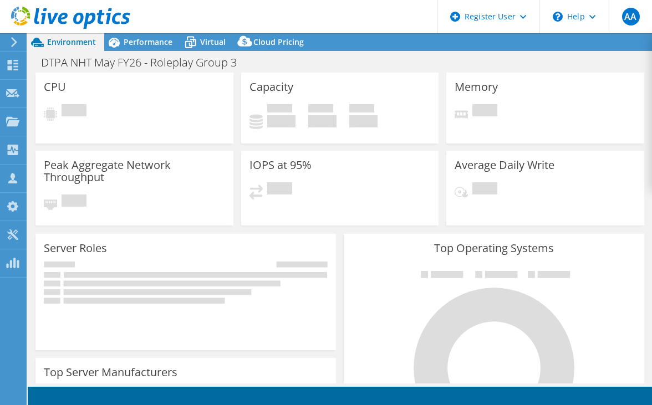
select select "USD"
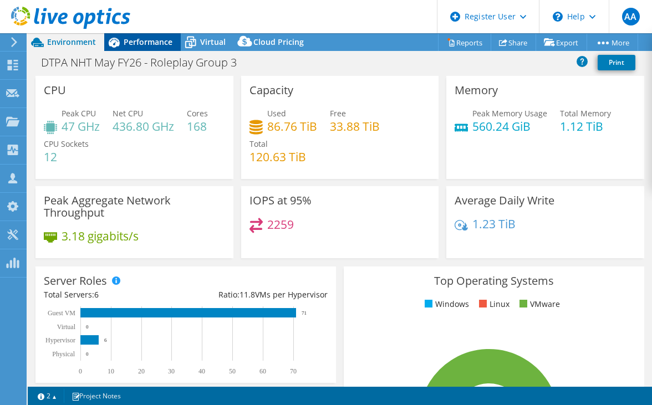
click at [140, 47] on span "Performance" at bounding box center [148, 42] width 49 height 11
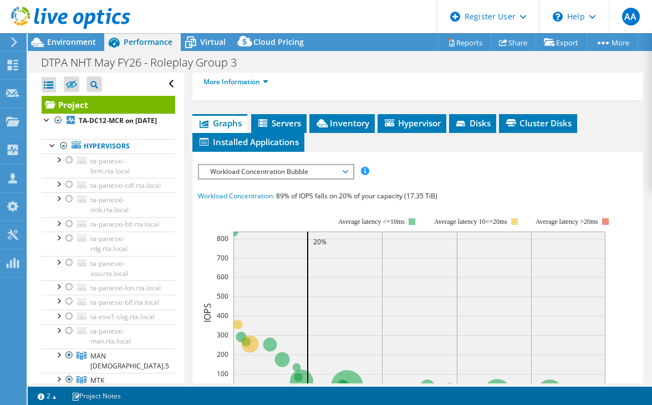
scroll to position [264, 0]
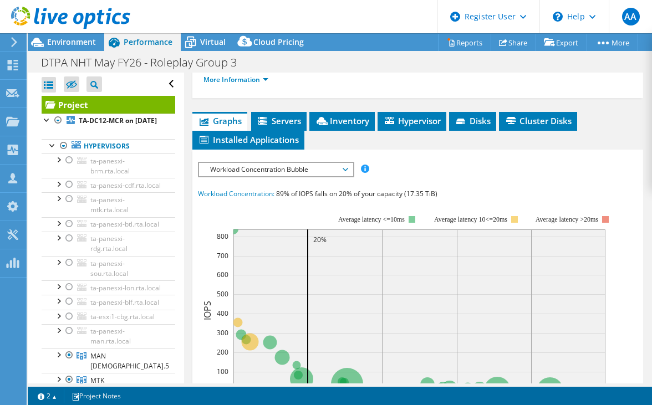
click at [256, 164] on span "Workload Concentration Bubble" at bounding box center [276, 169] width 142 height 13
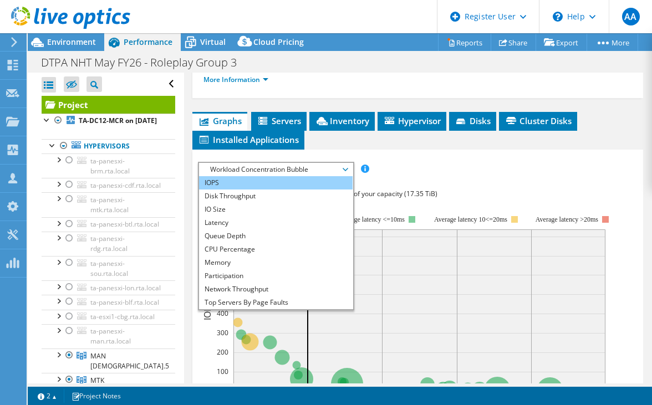
click at [228, 180] on li "IOPS" at bounding box center [276, 182] width 154 height 13
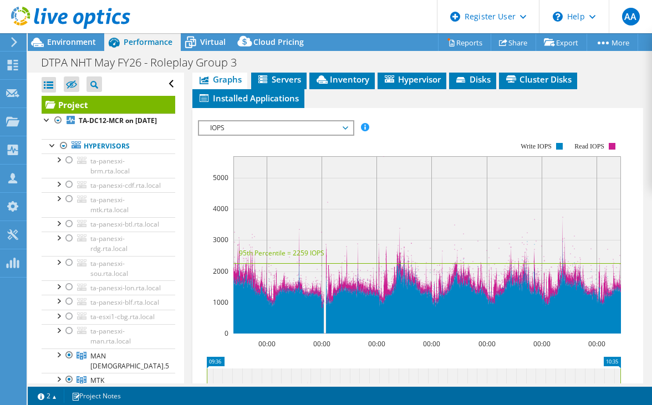
scroll to position [257, 0]
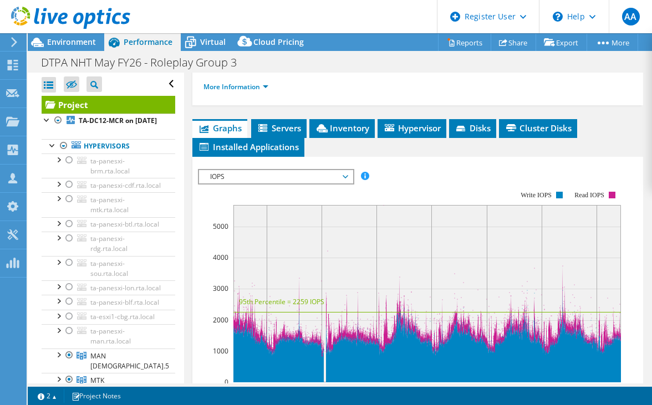
click at [270, 175] on span "IOPS" at bounding box center [276, 176] width 142 height 13
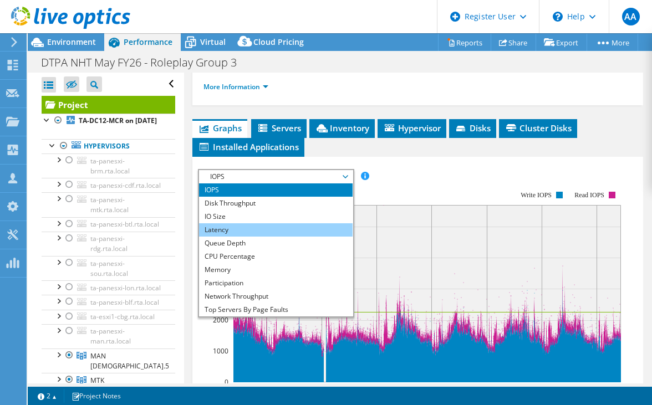
click at [228, 223] on li "Latency" at bounding box center [276, 229] width 154 height 13
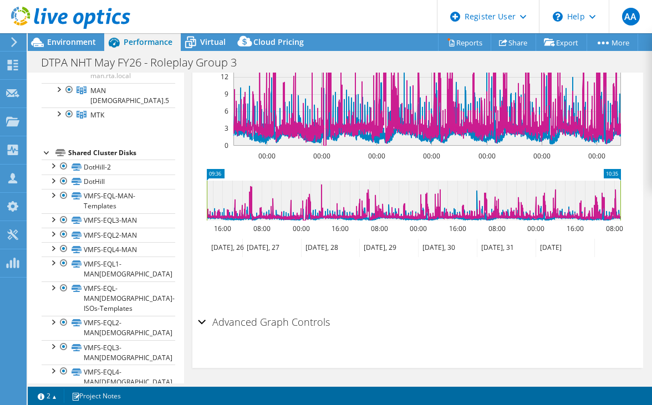
scroll to position [261, 0]
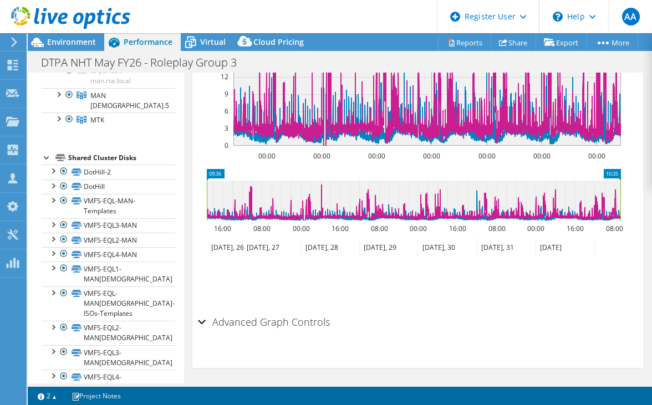
click at [121, 165] on div "Shared Cluster Disks" at bounding box center [121, 157] width 107 height 13
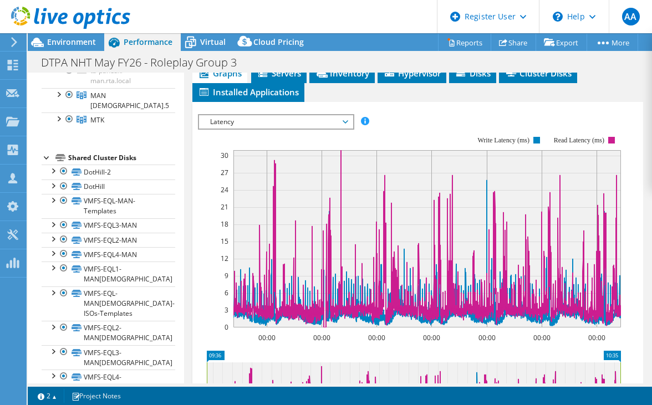
scroll to position [279, 0]
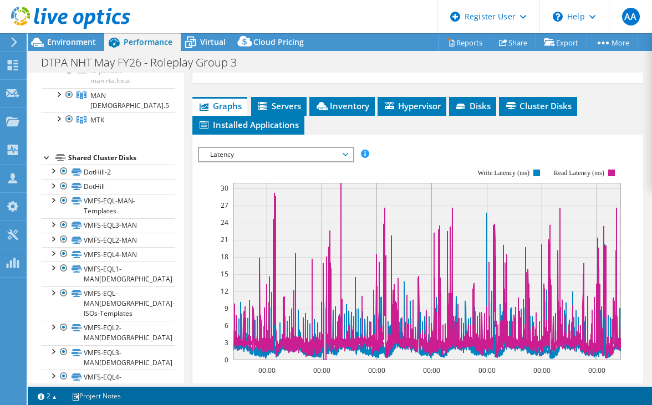
click at [438, 141] on div "IOPS Disk Throughput IO Size Latency Queue Depth CPU Percentage Memory Page Fau…" at bounding box center [418, 333] width 440 height 384
click at [56, 39] on span "Environment" at bounding box center [71, 42] width 49 height 11
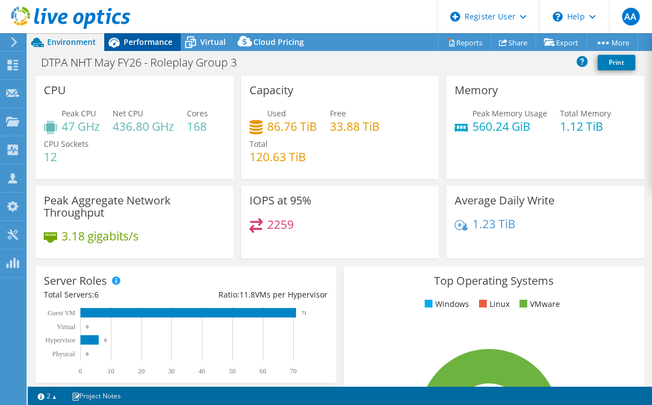
click at [139, 42] on span "Performance" at bounding box center [148, 42] width 49 height 11
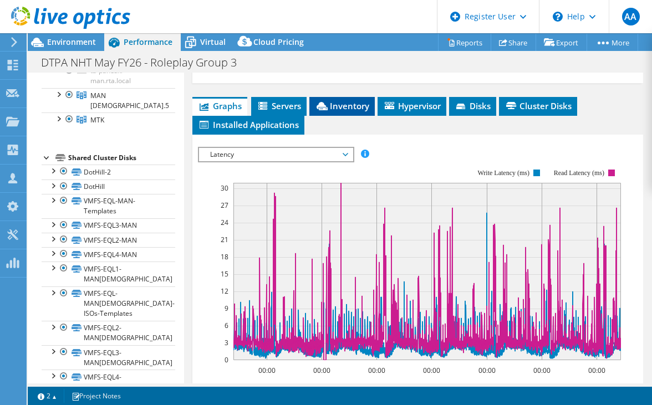
click at [333, 102] on span "Inventory" at bounding box center [342, 105] width 54 height 11
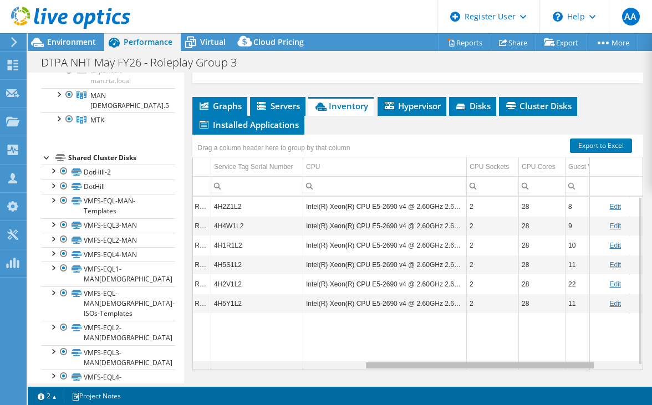
scroll to position [0, 0]
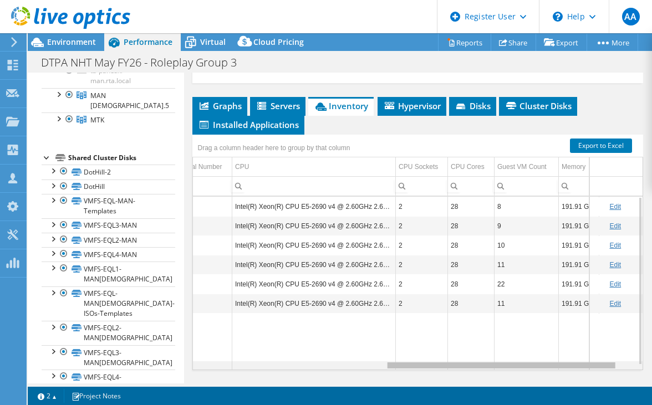
drag, startPoint x: 390, startPoint y: 363, endPoint x: 605, endPoint y: 356, distance: 214.6
click at [605, 356] on body "AA Dell User Aboumalik Anas [EMAIL_ADDRESS][DOMAIN_NAME] Dell My Profile Log Ou…" at bounding box center [326, 202] width 652 height 405
